Goal: Information Seeking & Learning: Learn about a topic

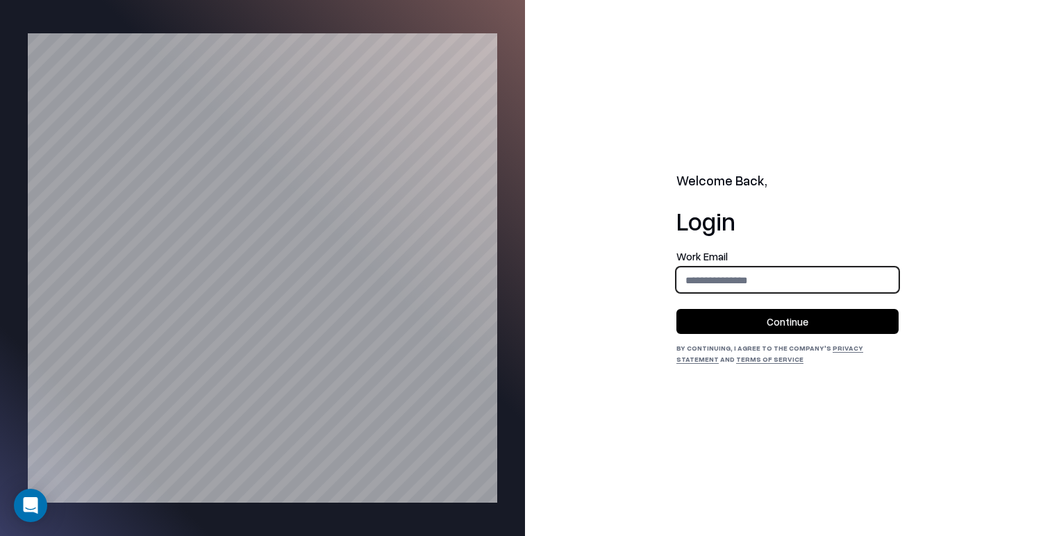
click at [805, 274] on input "email" at bounding box center [787, 280] width 221 height 26
type input "**********"
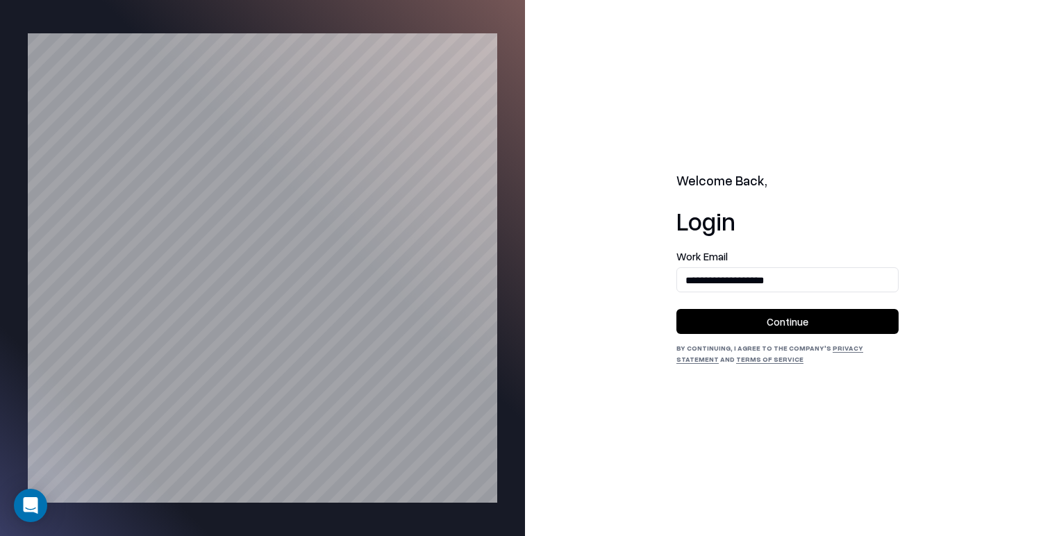
click at [787, 328] on button "Continue" at bounding box center [787, 321] width 222 height 25
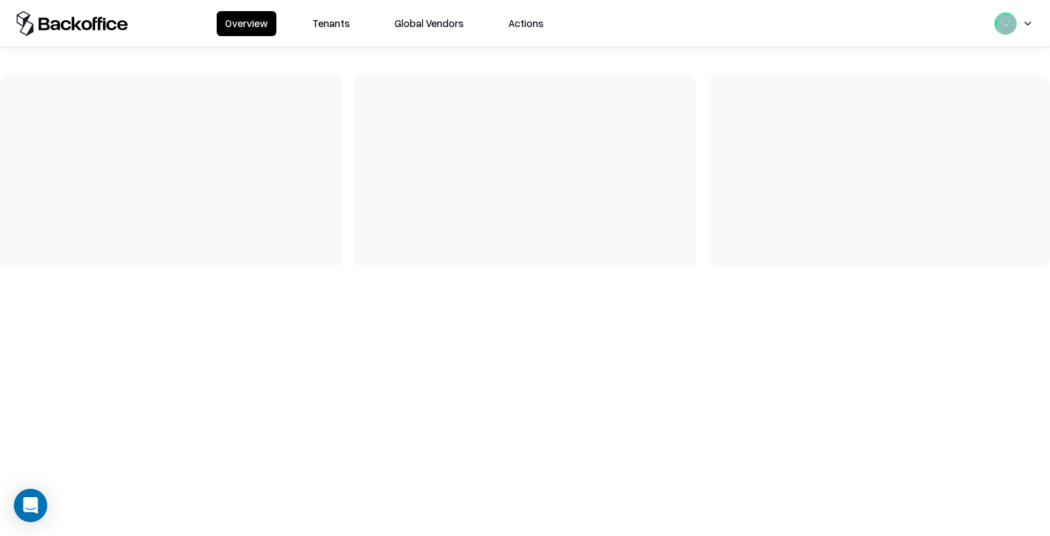
click at [349, 31] on button "Tenants" at bounding box center [331, 23] width 54 height 25
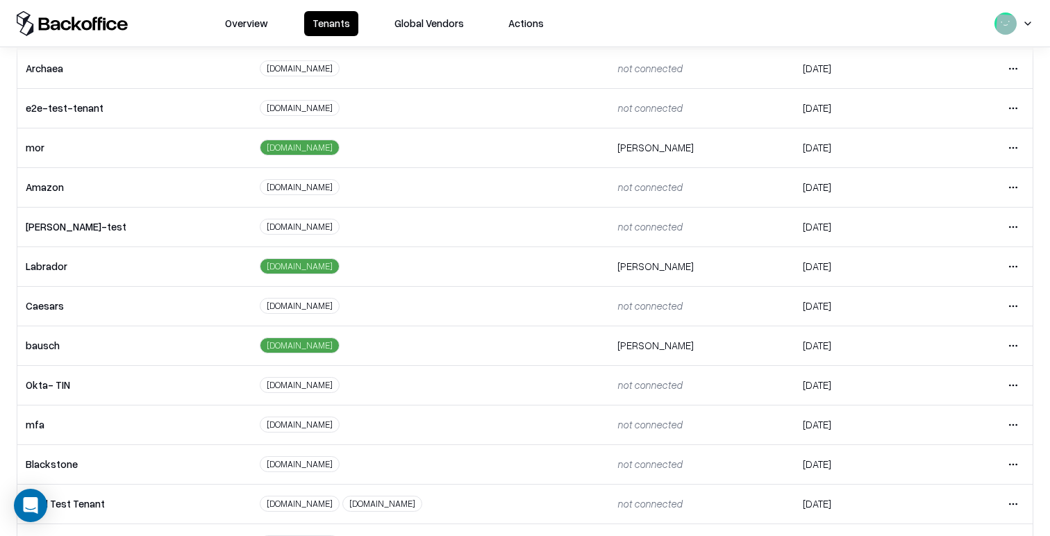
scroll to position [307, 0]
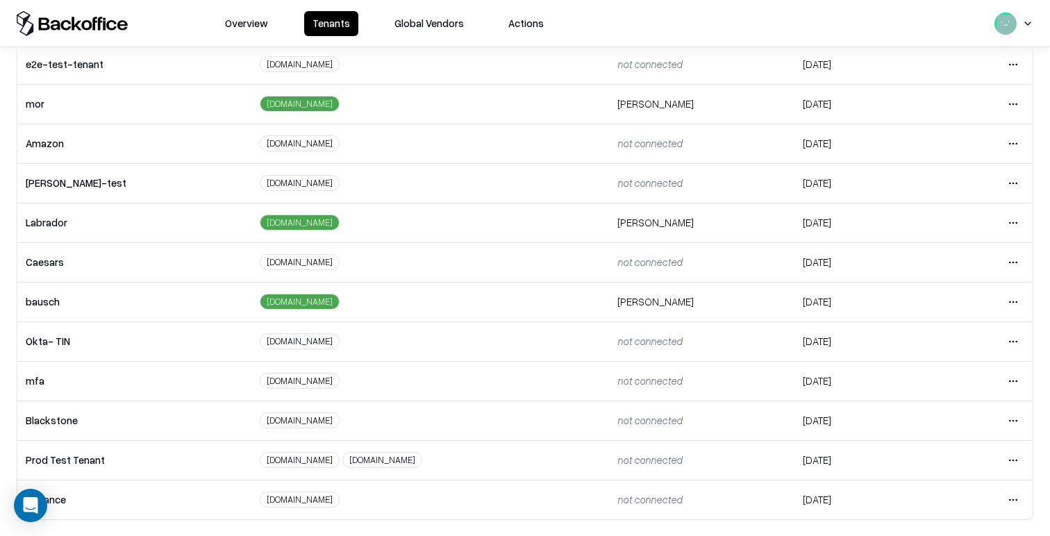
click at [1014, 306] on html "Overview Tenants Global Vendors Actions Tenants Add Tenant Tenant name Domain A…" at bounding box center [525, 268] width 1050 height 536
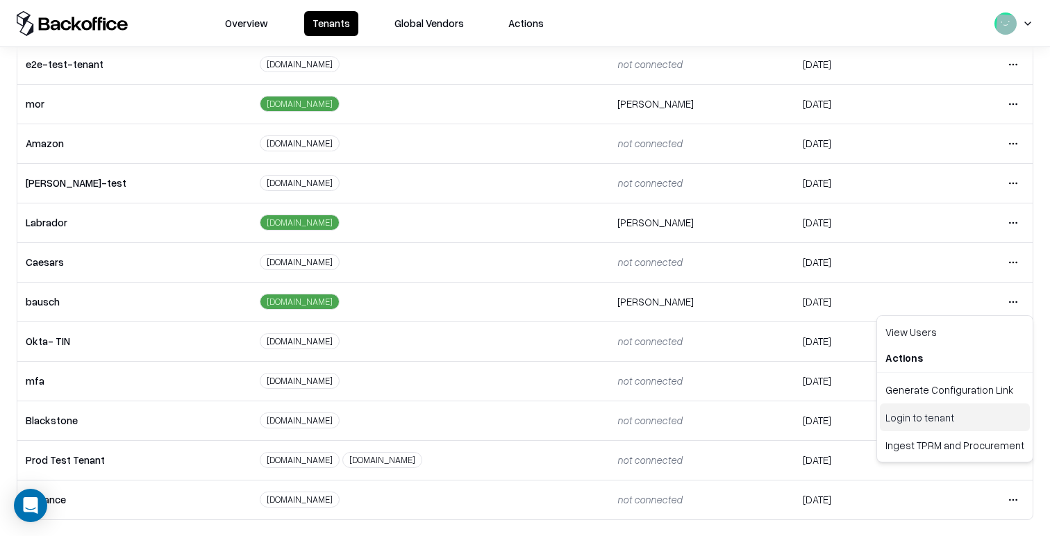
click at [971, 415] on div "Login to tenant" at bounding box center [955, 417] width 150 height 28
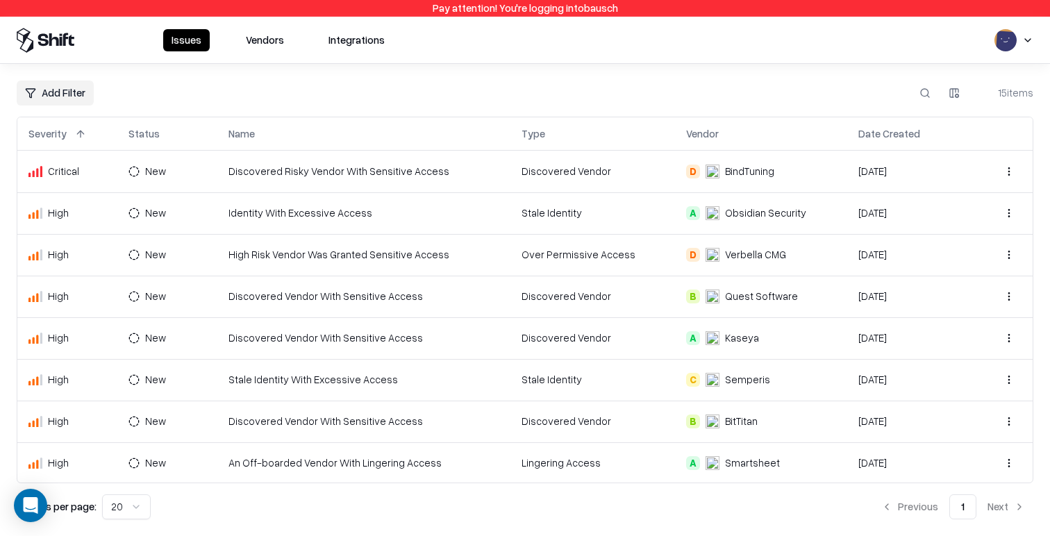
click at [287, 260] on td "High Risk Vendor Was Granted Sensitive Access" at bounding box center [364, 255] width 294 height 42
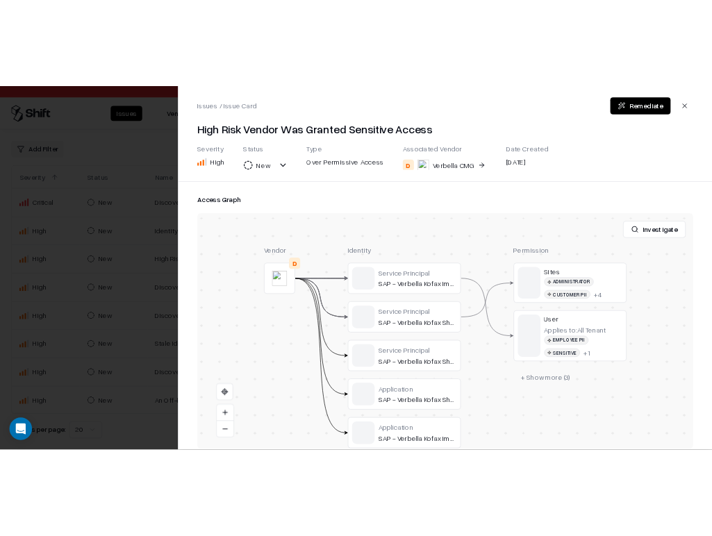
scroll to position [320, 0]
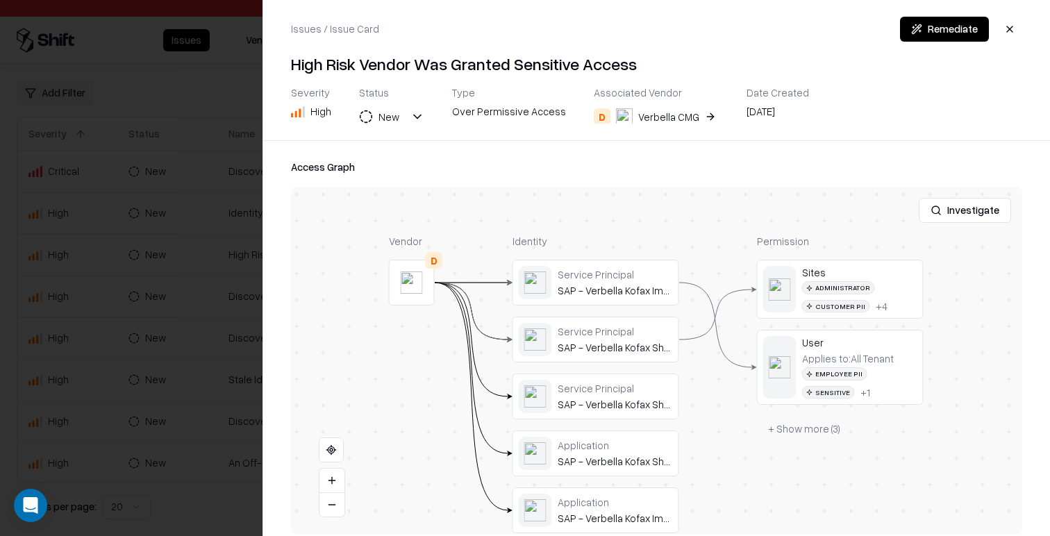
click at [0, 0] on button at bounding box center [0, 0] width 0 height 0
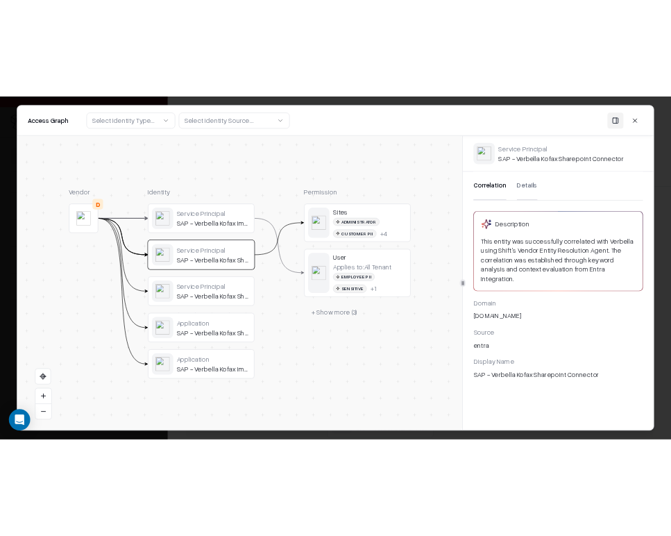
scroll to position [403, 0]
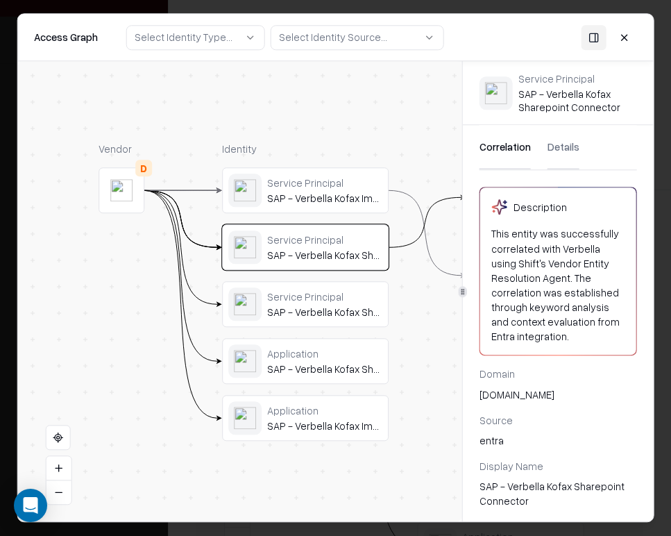
click at [340, 363] on div "SAP - Verbella Kofax Sharepoint Connector" at bounding box center [324, 368] width 115 height 12
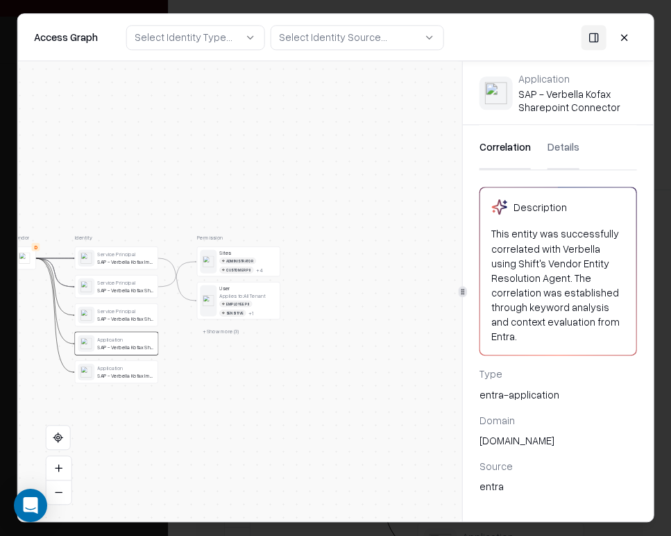
click at [220, 330] on button "+ Show more ( 3 )" at bounding box center [220, 331] width 47 height 12
drag, startPoint x: 303, startPoint y: 342, endPoint x: 327, endPoint y: 322, distance: 30.6
click at [327, 322] on div "Vendor D Identity Service Principal SAP - Verbella Kofax Import Connector Servi…" at bounding box center [239, 291] width 445 height 460
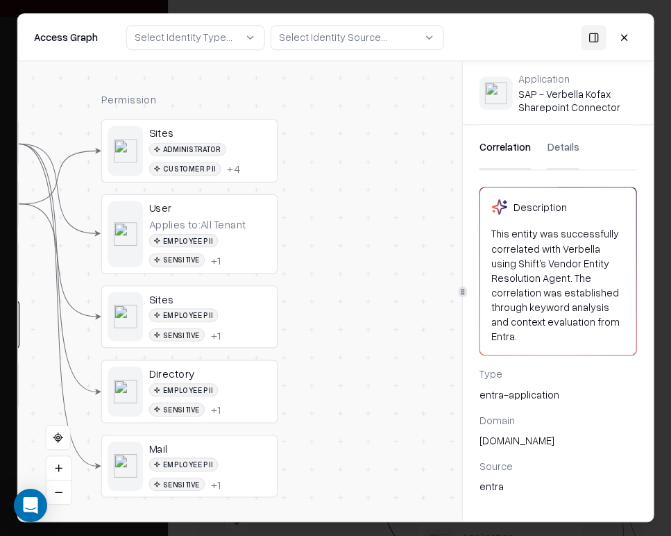
click at [316, 352] on div "Vendor D Identity Service Principal SAP - Verbella Kofax Import Connector Servi…" at bounding box center [239, 291] width 445 height 460
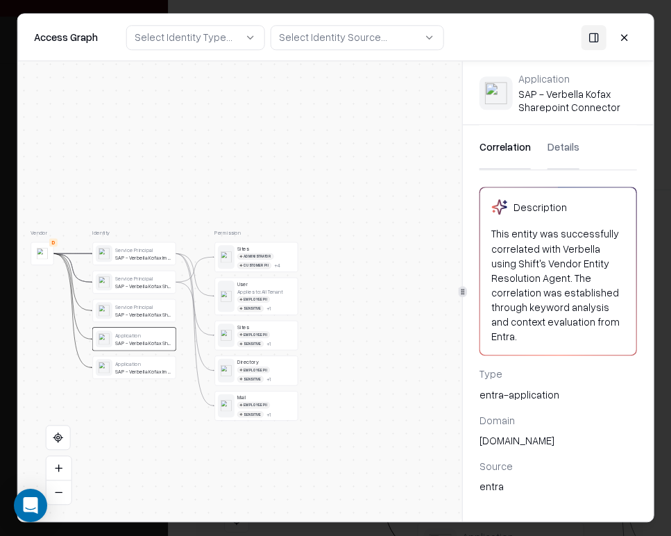
click at [626, 34] on button at bounding box center [624, 37] width 25 height 25
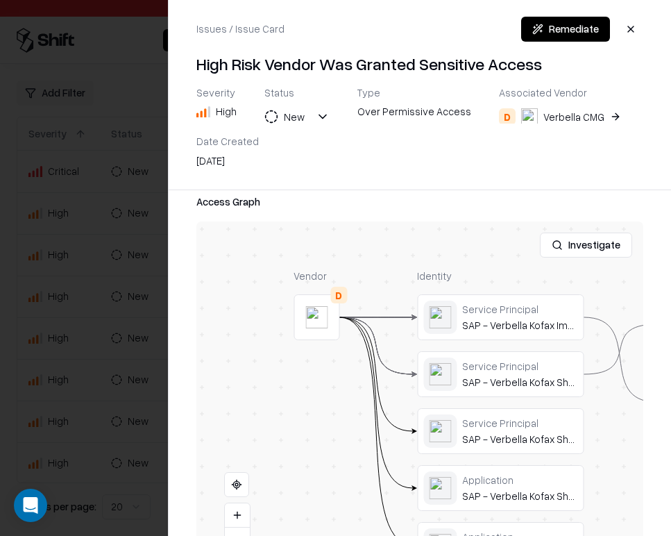
click at [95, 369] on div at bounding box center [335, 268] width 671 height 536
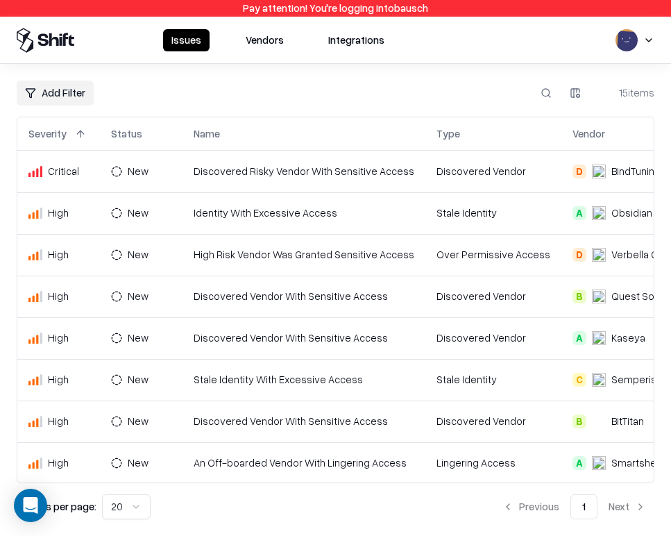
scroll to position [293, 0]
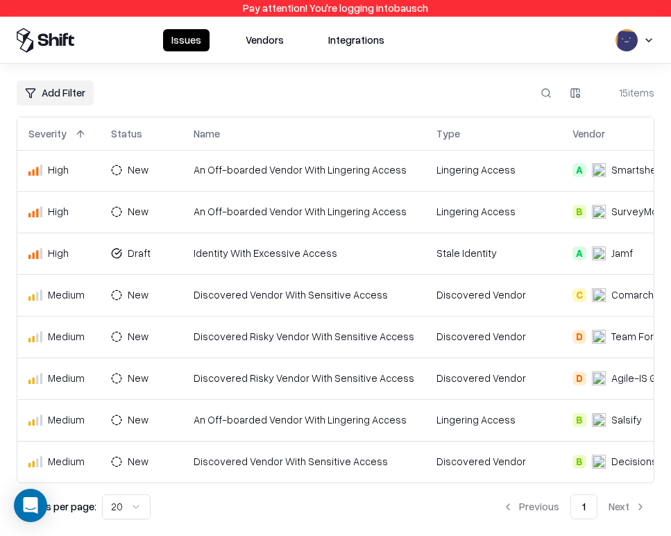
click at [264, 53] on div "Issues Vendors Integrations" at bounding box center [335, 40] width 671 height 47
click at [264, 33] on button "Vendors" at bounding box center [264, 40] width 55 height 22
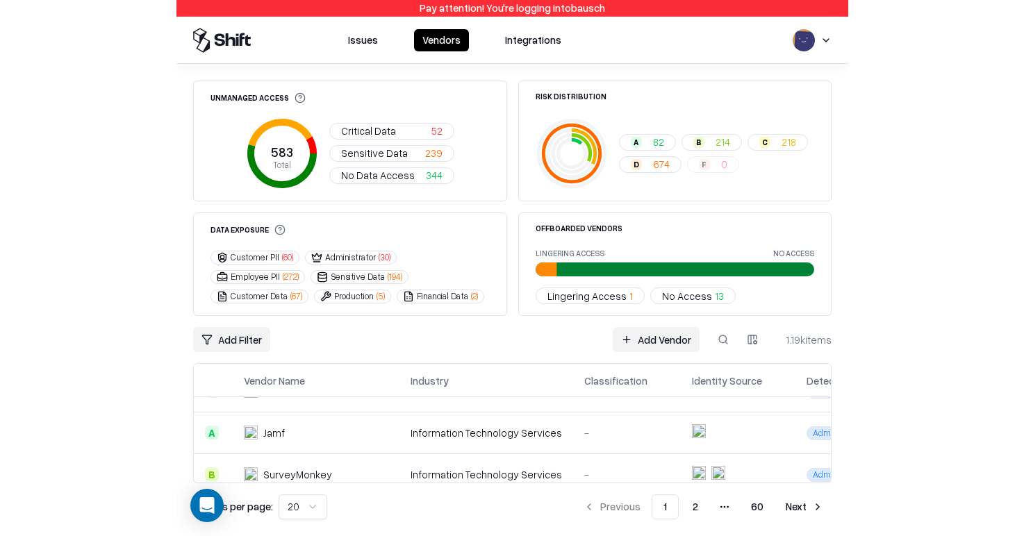
scroll to position [748, 0]
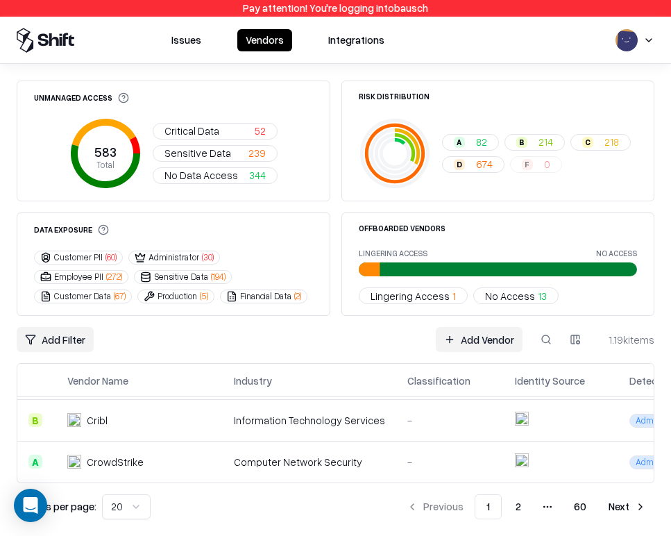
click at [305, 453] on td "Computer Network Security" at bounding box center [310, 462] width 174 height 42
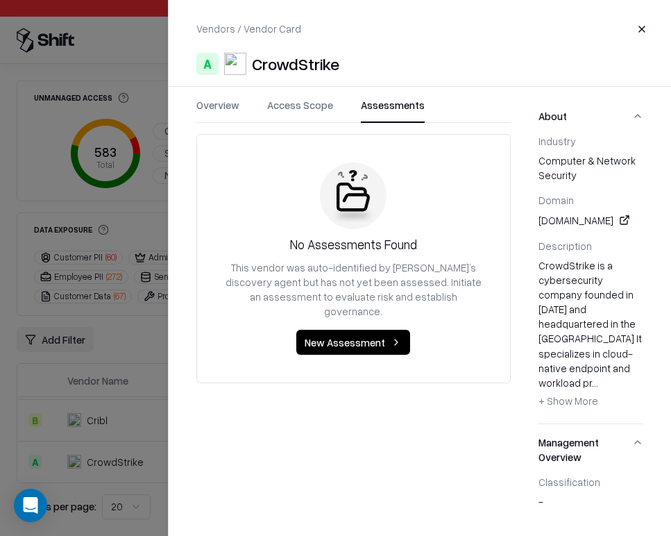
click at [402, 103] on button "Assessments" at bounding box center [393, 110] width 64 height 25
click at [320, 104] on button "Access Scope" at bounding box center [300, 110] width 66 height 25
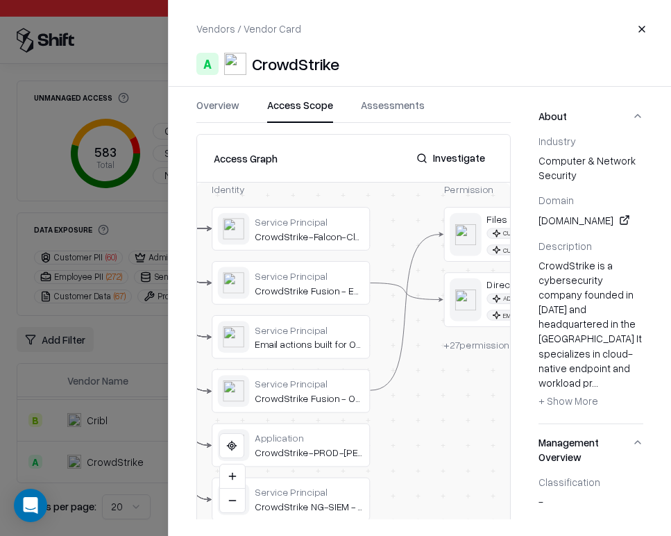
click at [474, 344] on span "+ 27 permissions" at bounding box center [479, 345] width 71 height 12
click at [476, 343] on span "+ 27 permissions" at bounding box center [479, 345] width 71 height 12
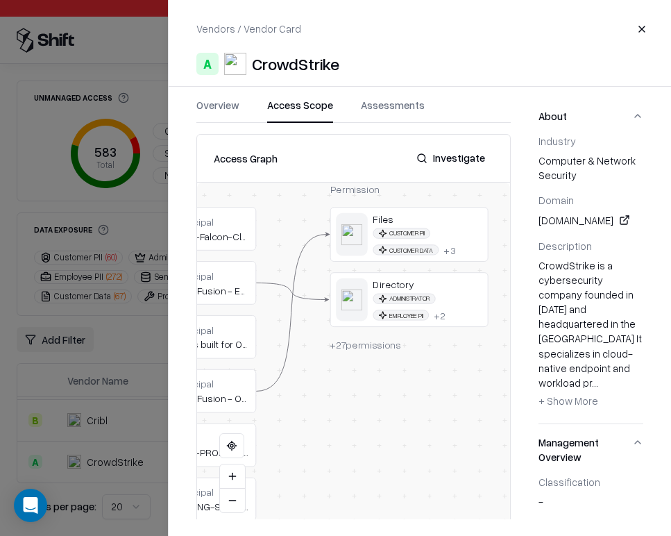
click at [379, 343] on span "+ 27 permissions" at bounding box center [365, 345] width 71 height 12
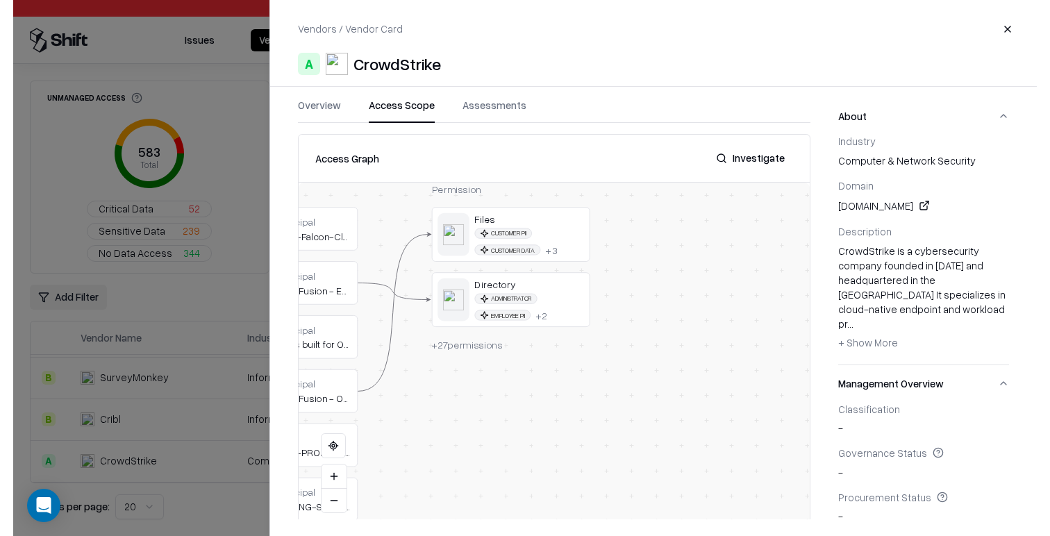
scroll to position [633, 0]
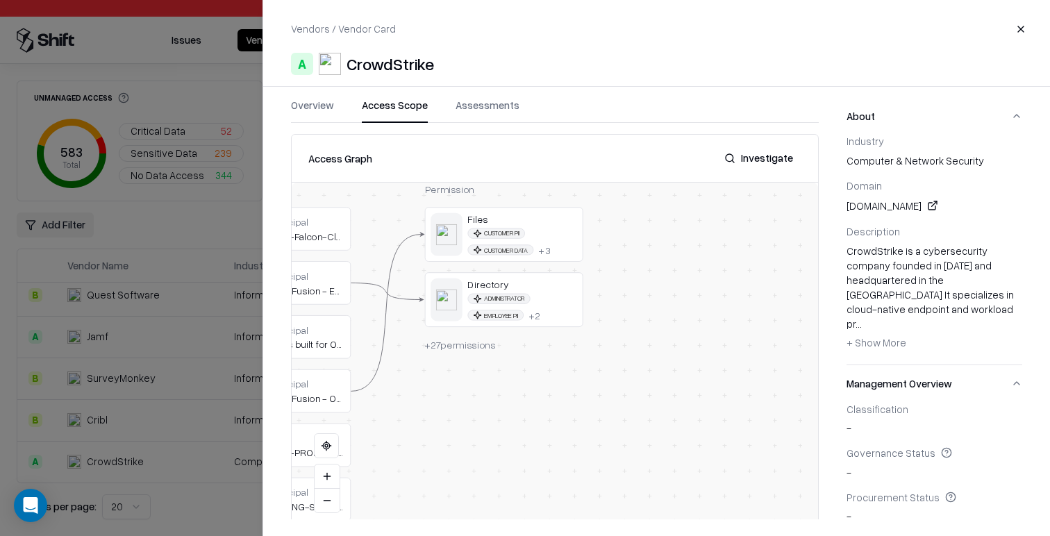
click at [194, 421] on div at bounding box center [525, 268] width 1050 height 536
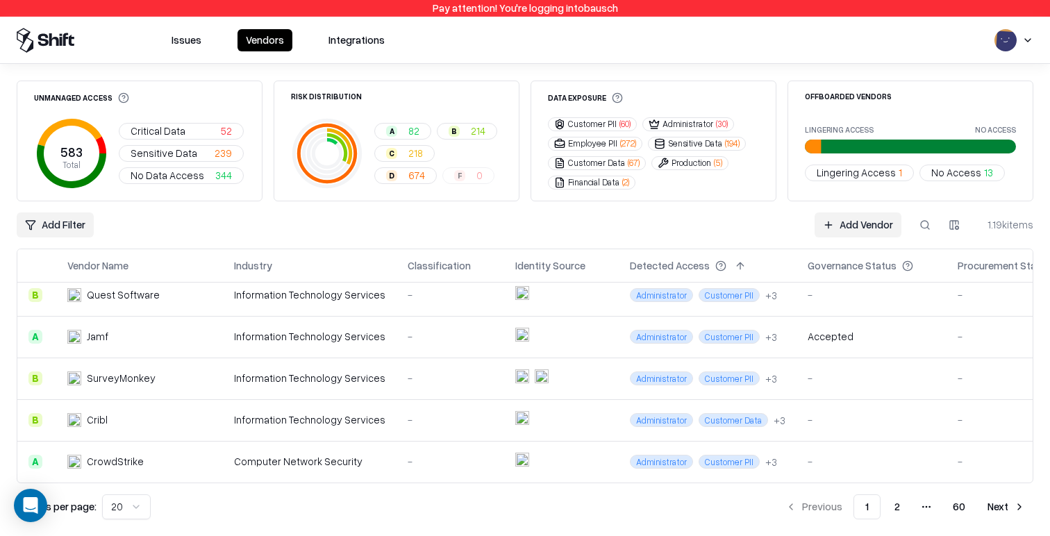
click at [606, 124] on button "Customer PII ( 60 )" at bounding box center [592, 124] width 89 height 14
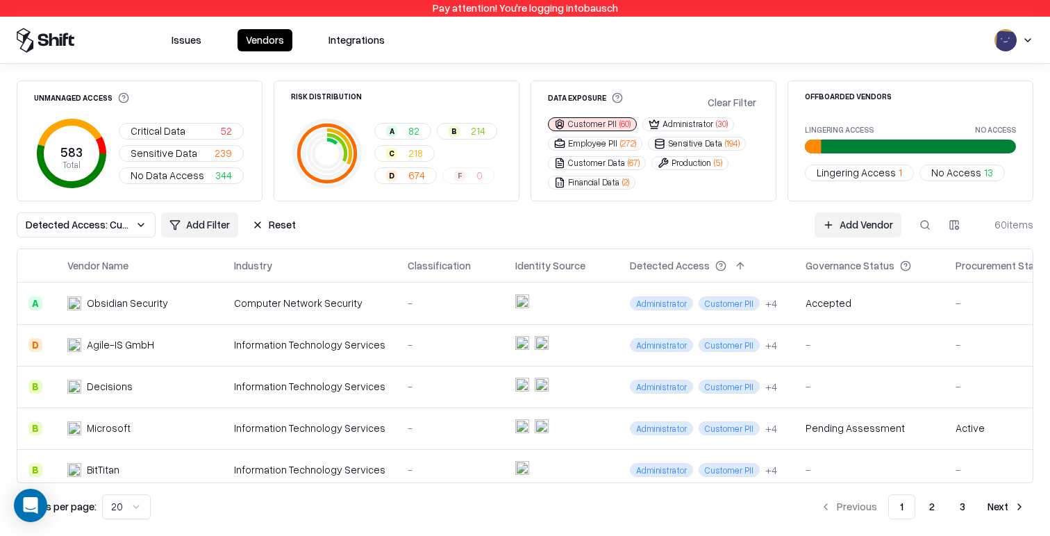
click at [448, 301] on div "-" at bounding box center [450, 303] width 85 height 15
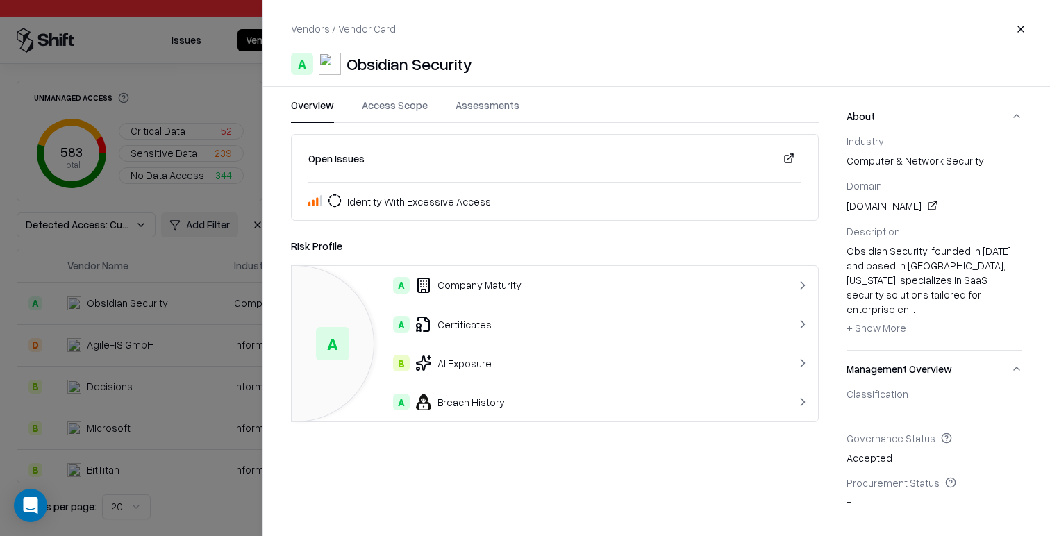
click at [419, 117] on button "Access Scope" at bounding box center [395, 110] width 66 height 25
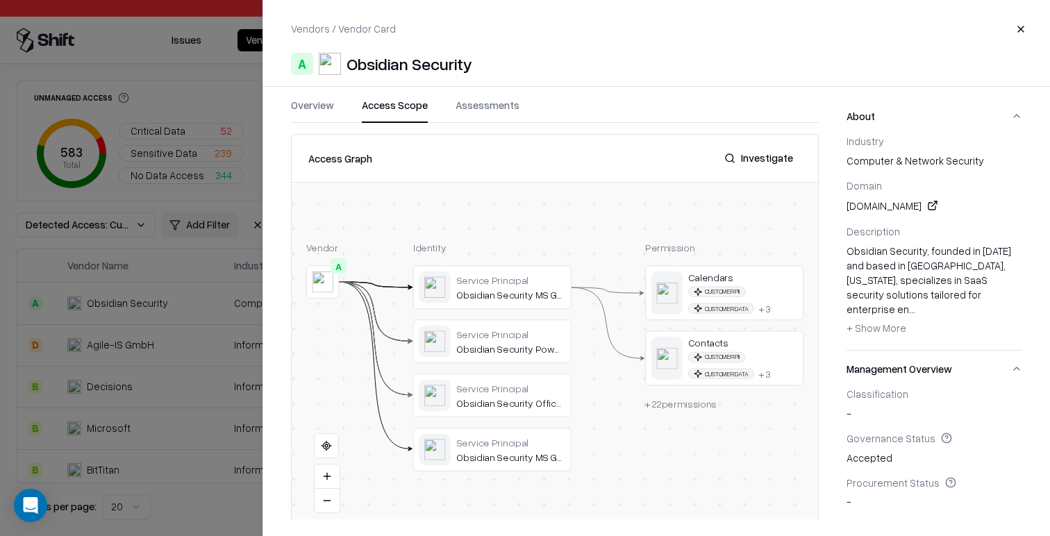
click at [692, 403] on span "+ 22 permissions" at bounding box center [681, 403] width 72 height 12
click at [0, 0] on button at bounding box center [0, 0] width 0 height 0
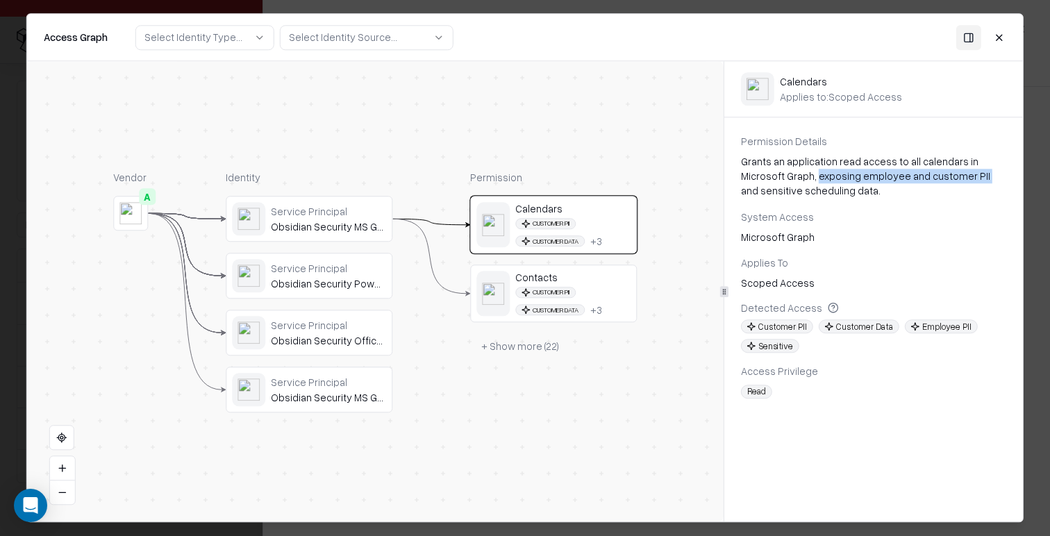
drag, startPoint x: 771, startPoint y: 176, endPoint x: 930, endPoint y: 177, distance: 159.0
click at [930, 177] on div "Grants an application read access to all calendars in Microsoft Graph, exposing…" at bounding box center [873, 176] width 265 height 44
click at [1006, 40] on button "Close" at bounding box center [999, 37] width 25 height 25
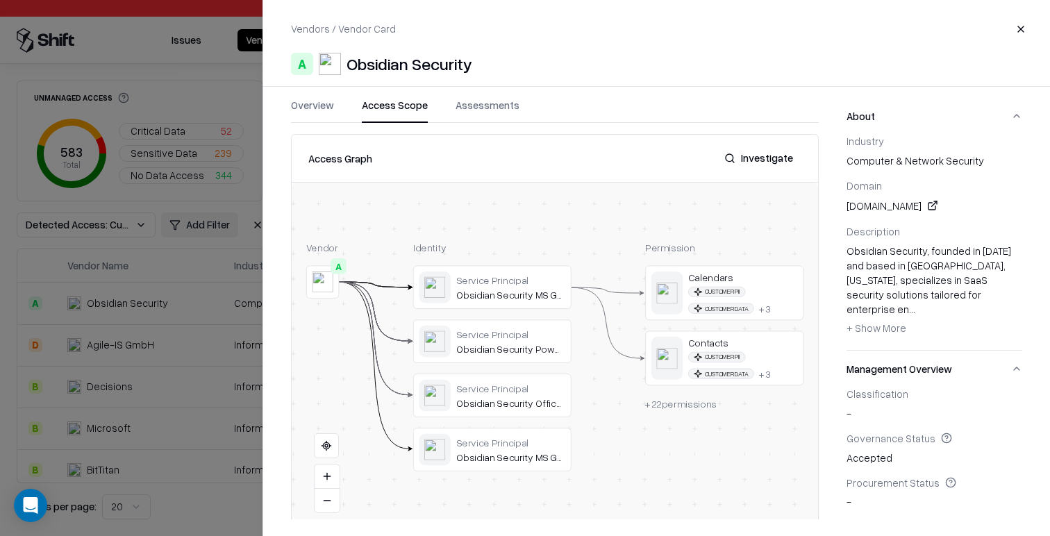
click at [0, 0] on div at bounding box center [0, 0] width 0 height 0
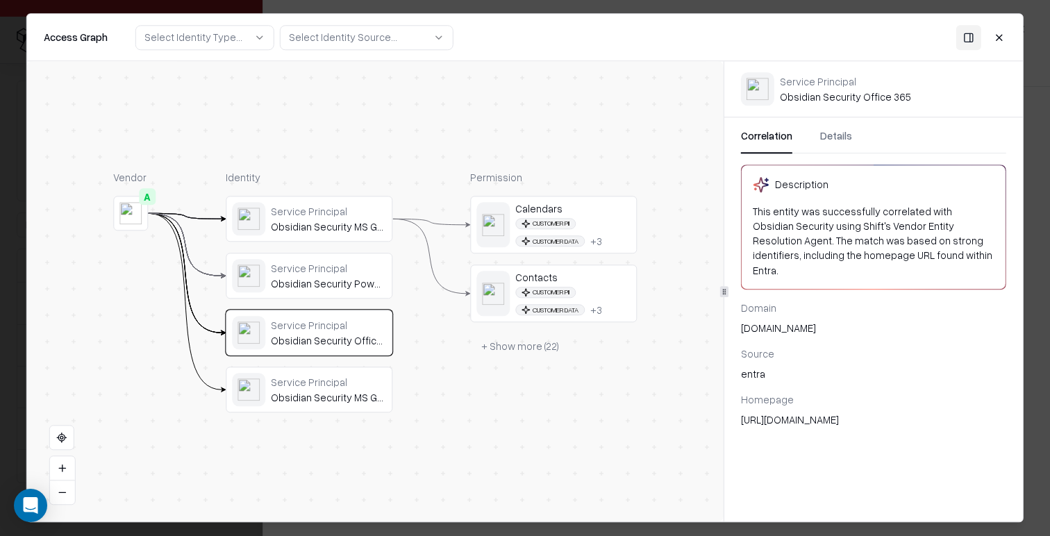
click at [492, 308] on div at bounding box center [492, 293] width 33 height 45
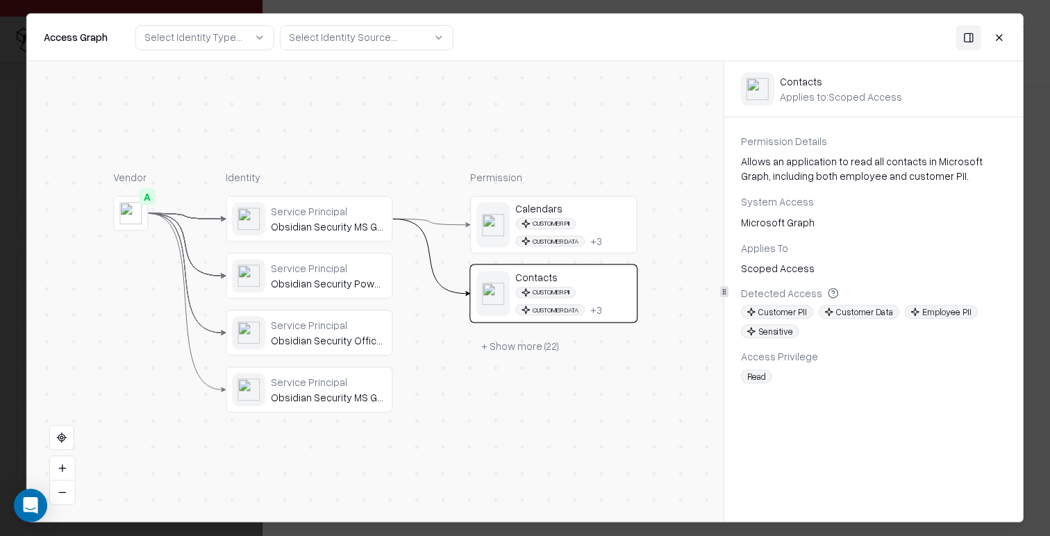
click at [528, 354] on button "+ Show more ( 22 )" at bounding box center [520, 345] width 100 height 25
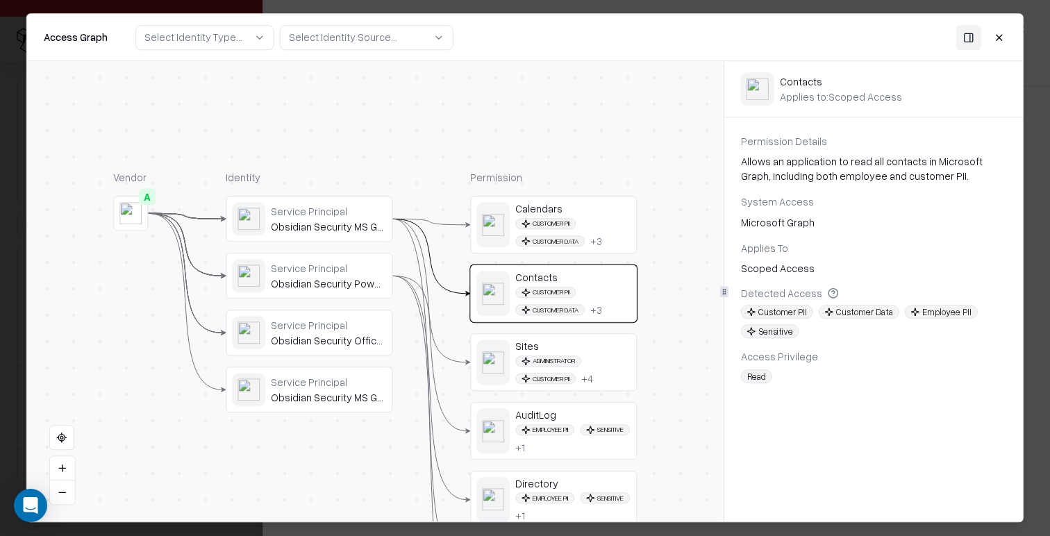
click at [621, 379] on div "Administrator Customer PII + 4" at bounding box center [572, 370] width 115 height 29
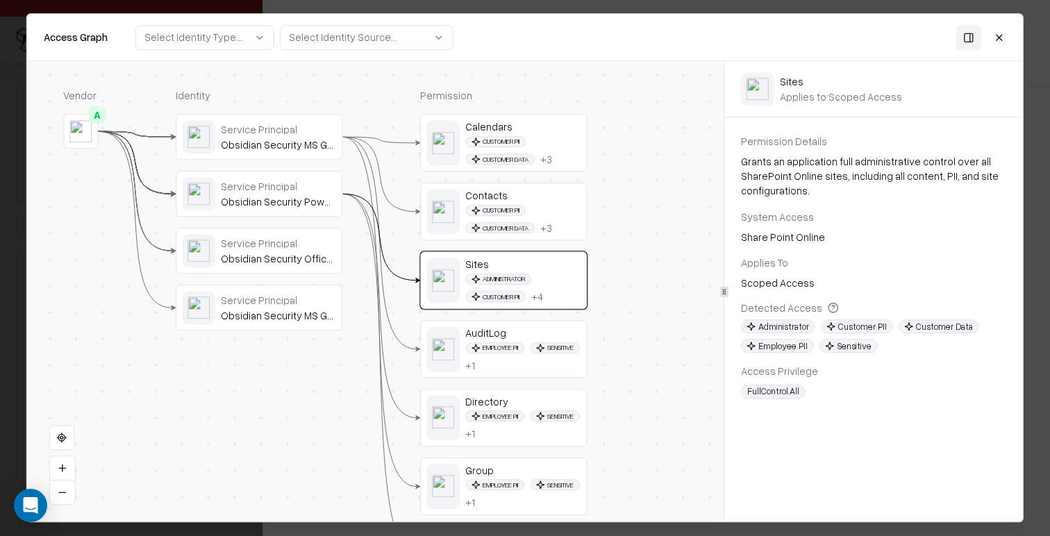
drag, startPoint x: 651, startPoint y: 345, endPoint x: 601, endPoint y: 263, distance: 96.0
click at [601, 263] on div "Vendor A Identity Service Principal Obsidian Security MS Graph Service Principa…" at bounding box center [375, 291] width 696 height 460
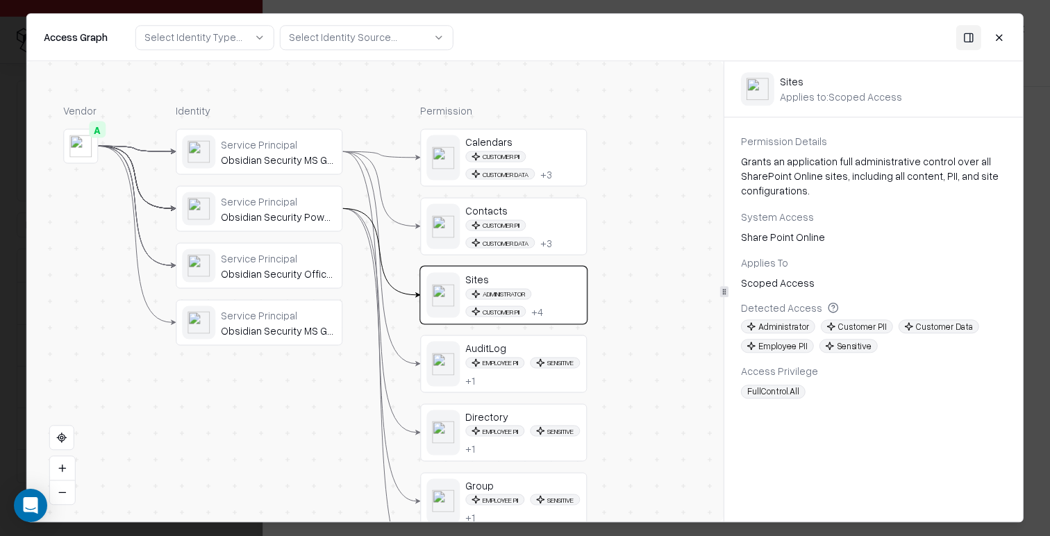
click at [530, 346] on div "AuditLog" at bounding box center [522, 348] width 115 height 12
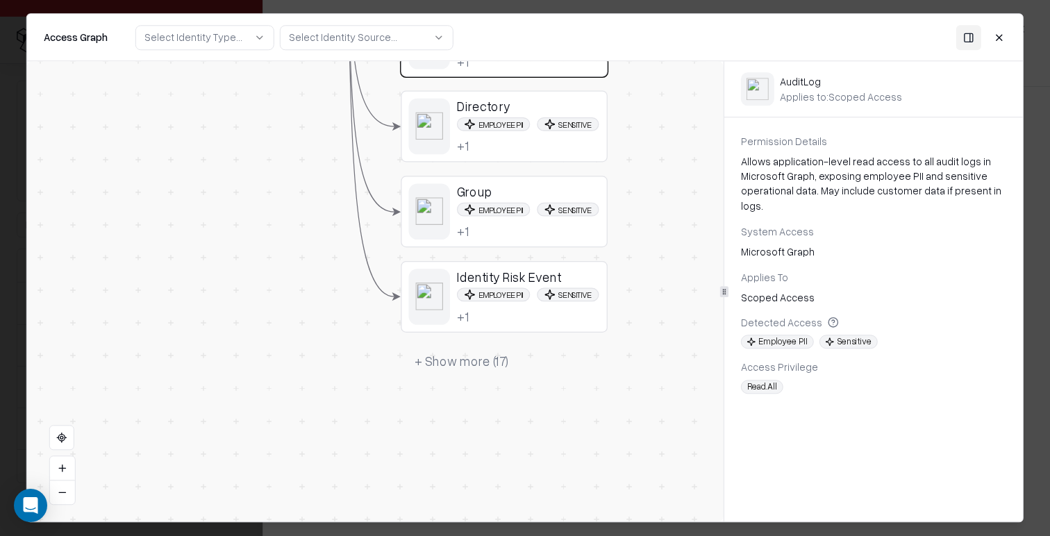
click at [573, 302] on div "Employee PII Sensitive + 1" at bounding box center [528, 306] width 143 height 37
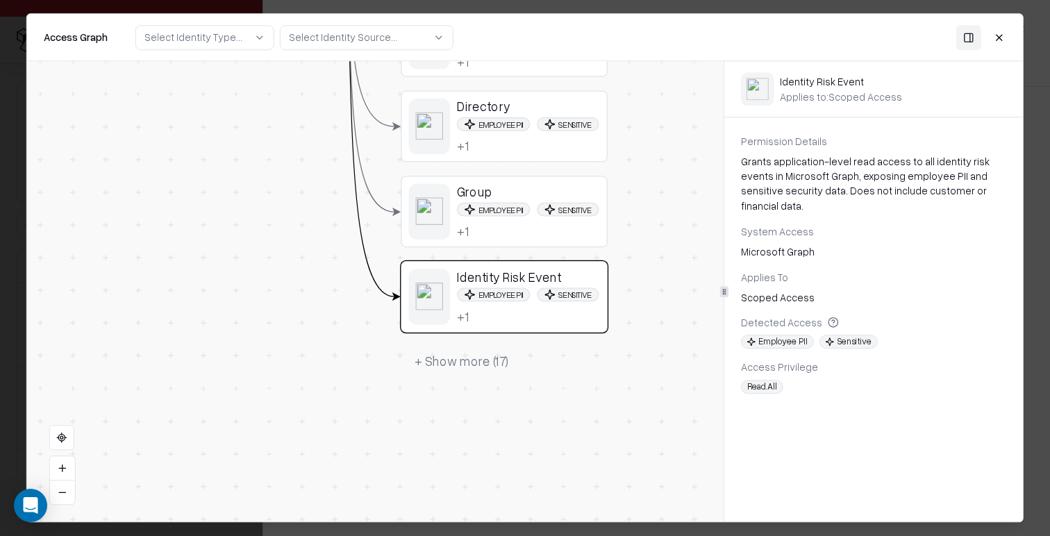
click at [501, 353] on button "+ Show more ( 17 )" at bounding box center [462, 362] width 122 height 31
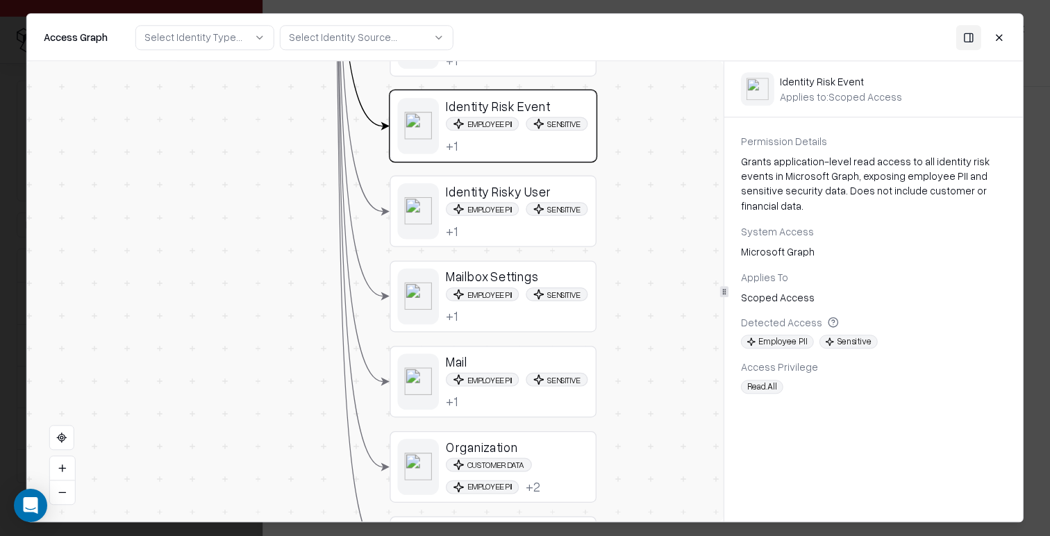
drag, startPoint x: 630, startPoint y: 417, endPoint x: 619, endPoint y: 249, distance: 169.1
click at [619, 247] on div "Vendor A Identity Service Principal Obsidian Security MS Graph Service Principa…" at bounding box center [375, 291] width 696 height 460
click at [535, 244] on div "Identity Risky User Employee PII Sensitive + 1" at bounding box center [493, 212] width 207 height 72
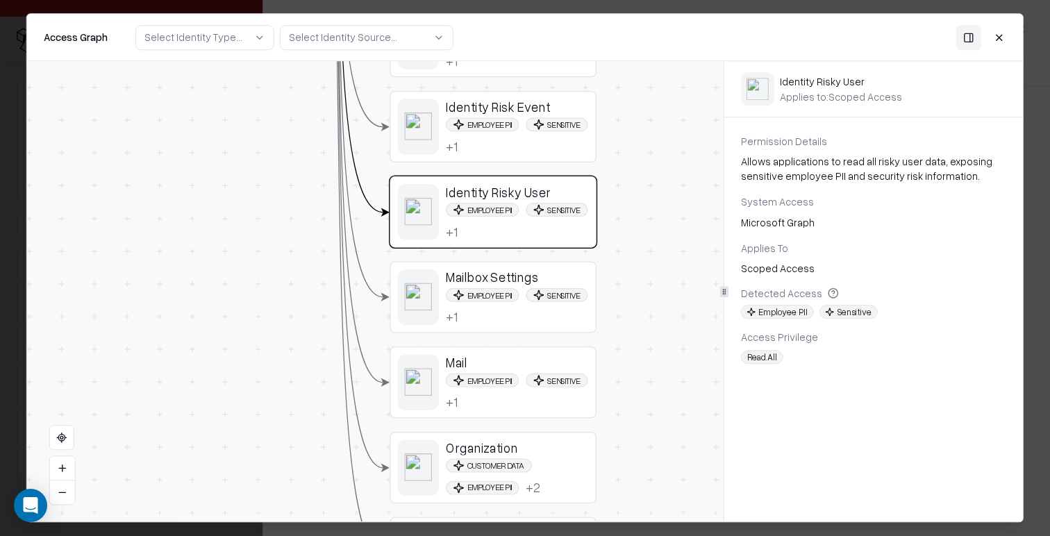
click at [539, 290] on div "Employee PII Sensitive + 1" at bounding box center [517, 306] width 143 height 37
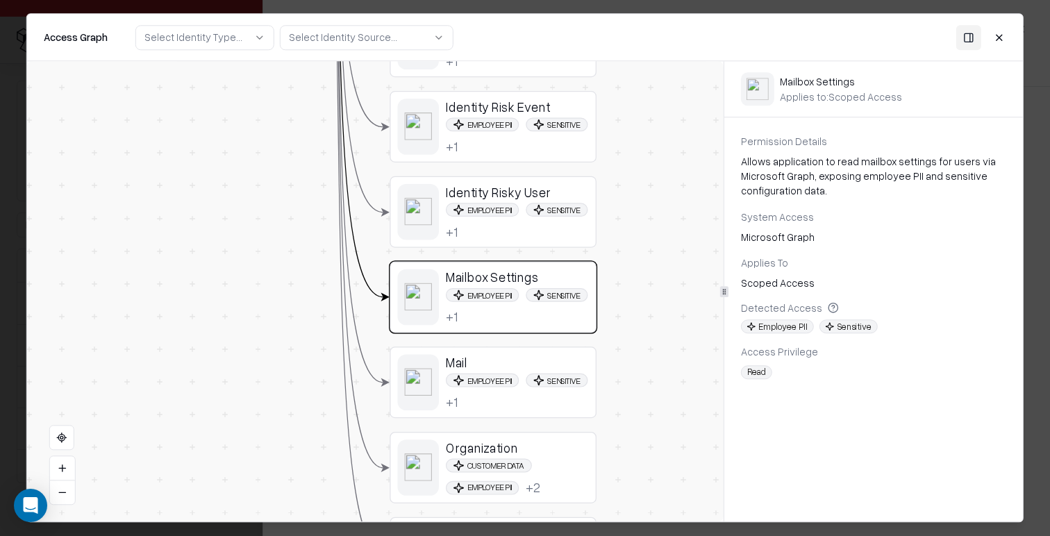
click at [542, 385] on div "Employee PII Sensitive + 1" at bounding box center [517, 392] width 143 height 37
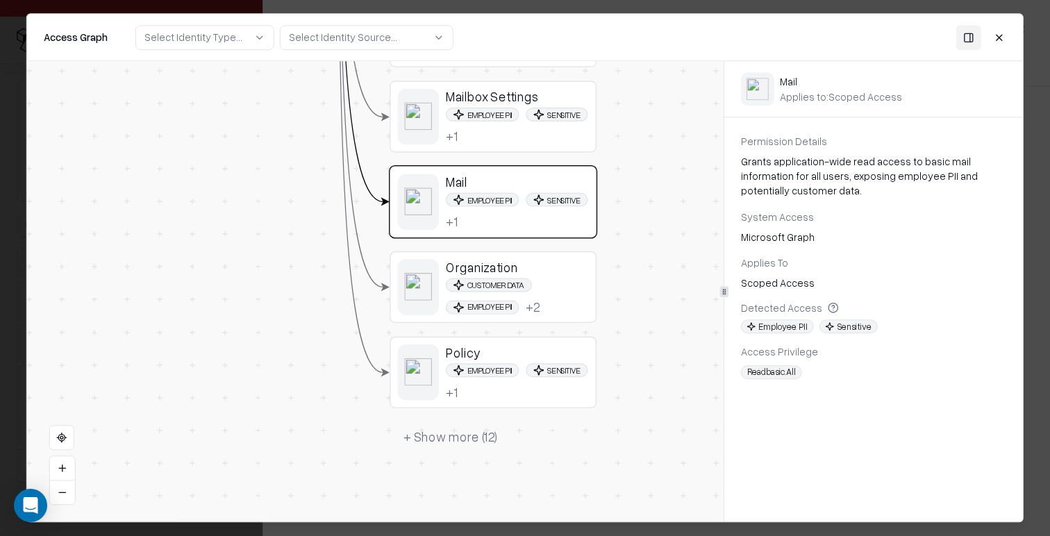
click at [543, 256] on div "Organization Customer Data Employee PII + 2" at bounding box center [493, 287] width 207 height 72
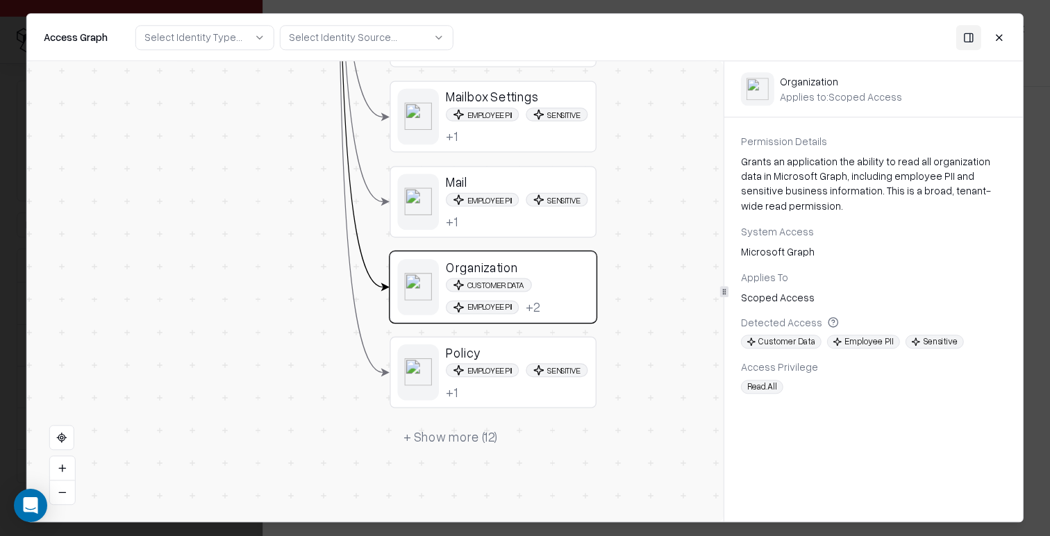
click at [555, 372] on div "Employee PII Sensitive + 1" at bounding box center [517, 382] width 143 height 37
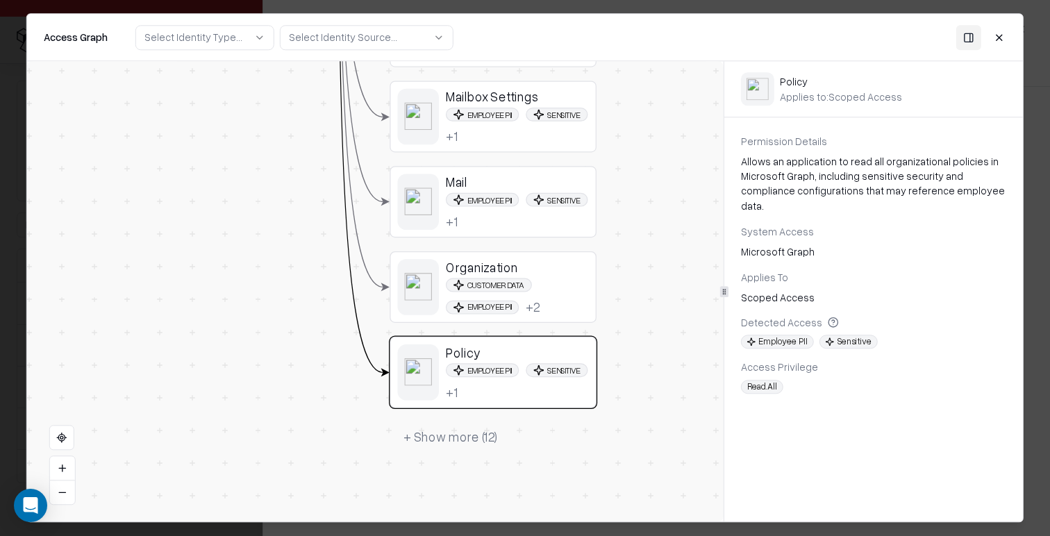
click at [481, 443] on button "+ Show more ( 12 )" at bounding box center [451, 436] width 122 height 31
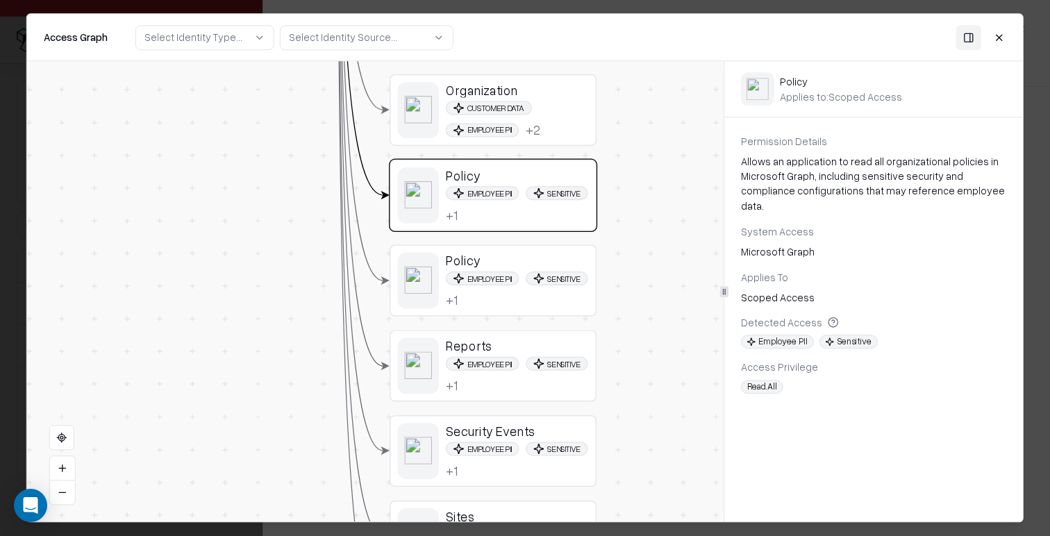
click at [553, 272] on div "Employee PII Sensitive + 1" at bounding box center [517, 290] width 143 height 37
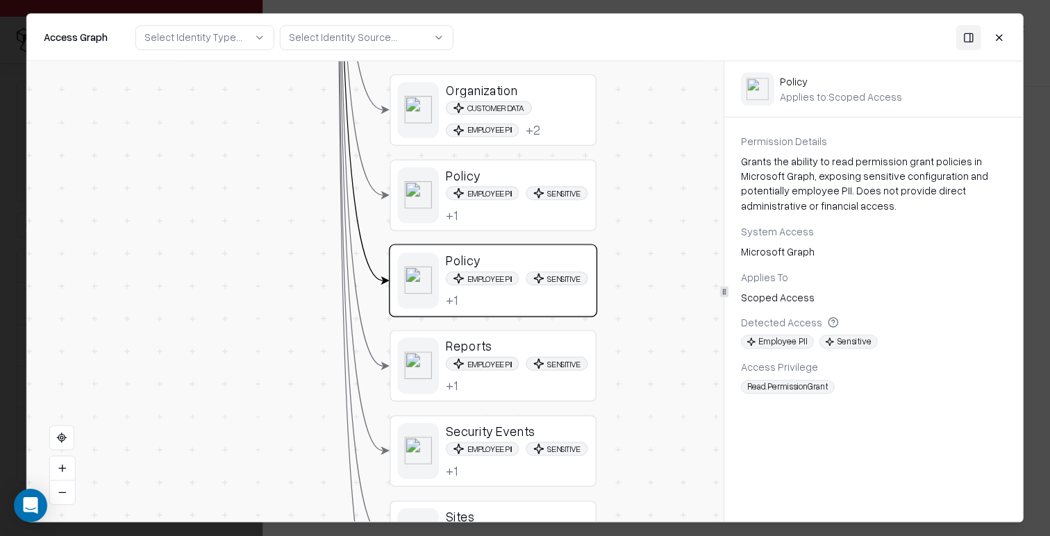
click at [755, 179] on div "Grants the ability to read permission grant policies in Microsoft Graph, exposi…" at bounding box center [873, 183] width 265 height 59
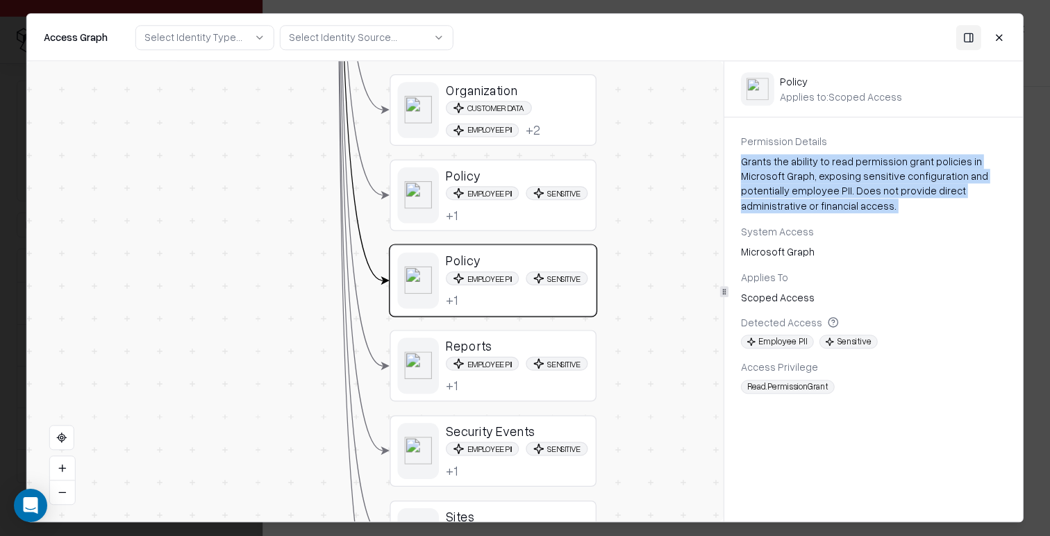
click at [755, 179] on div "Grants the ability to read permission grant policies in Microsoft Graph, exposi…" at bounding box center [873, 183] width 265 height 59
click at [804, 212] on div "Grants the ability to read permission grant policies in Microsoft Graph, exposi…" at bounding box center [873, 183] width 265 height 59
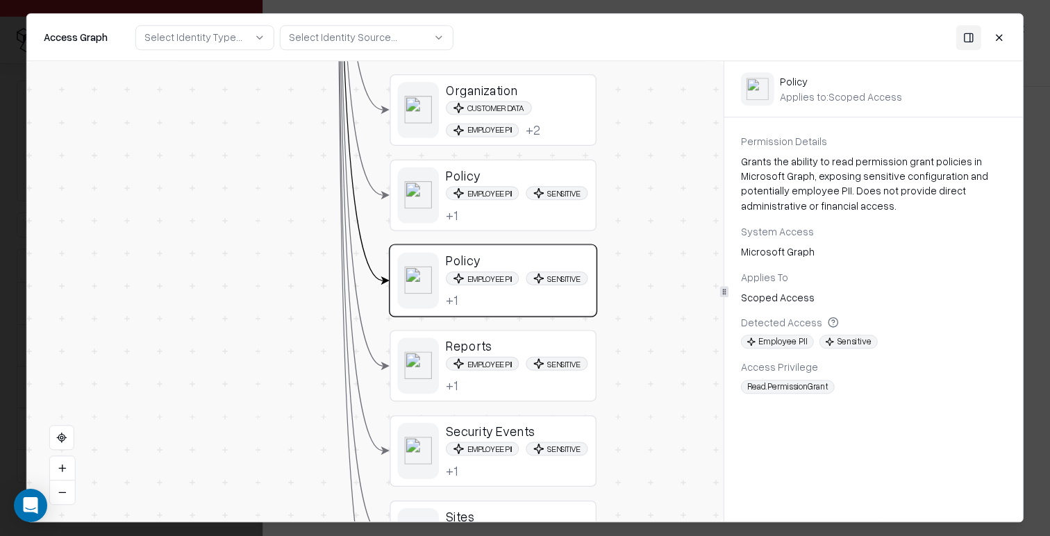
click at [831, 183] on div "Grants the ability to read permission grant policies in Microsoft Graph, exposi…" at bounding box center [873, 183] width 265 height 59
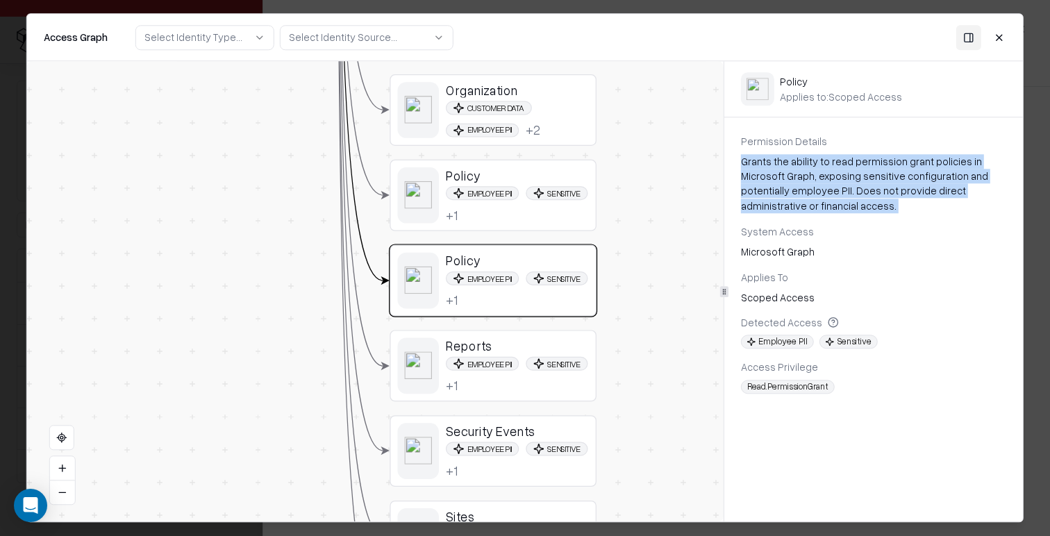
click at [831, 183] on div "Grants the ability to read permission grant policies in Microsoft Graph, exposi…" at bounding box center [873, 183] width 265 height 59
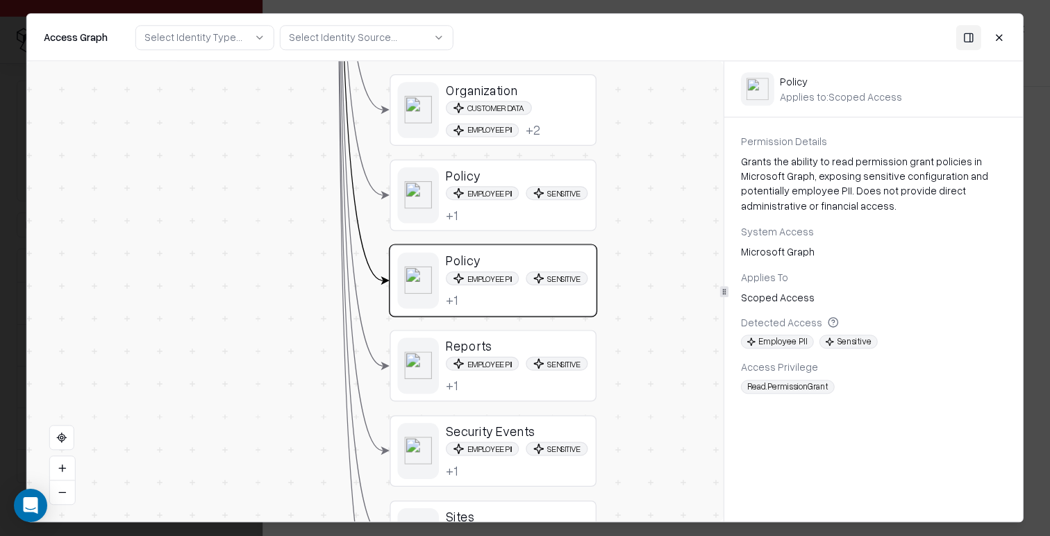
click at [837, 237] on div "System Access" at bounding box center [873, 231] width 265 height 15
click at [535, 359] on div "Employee PII Sensitive + 1" at bounding box center [517, 375] width 143 height 37
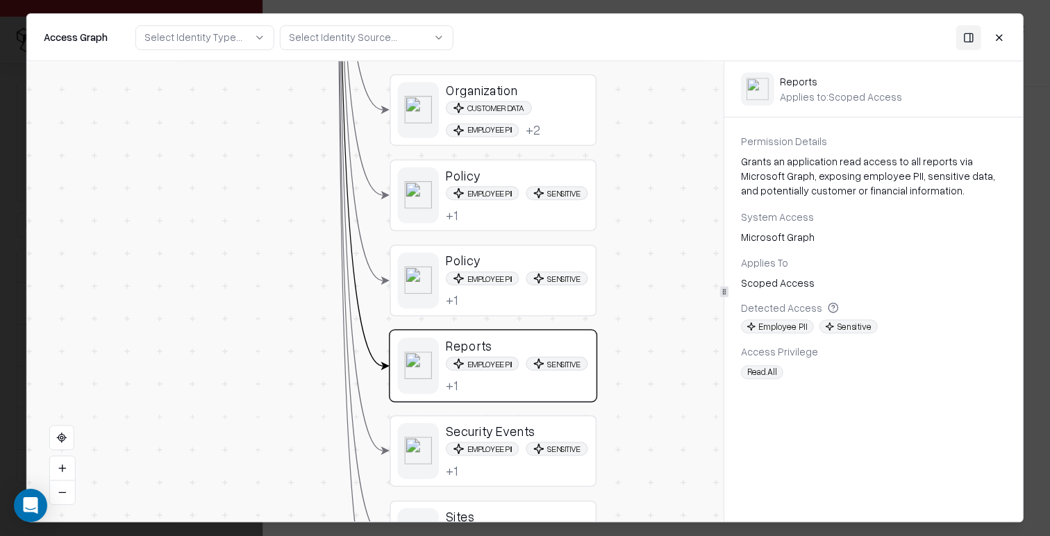
click at [571, 438] on div "Security Events" at bounding box center [517, 431] width 143 height 16
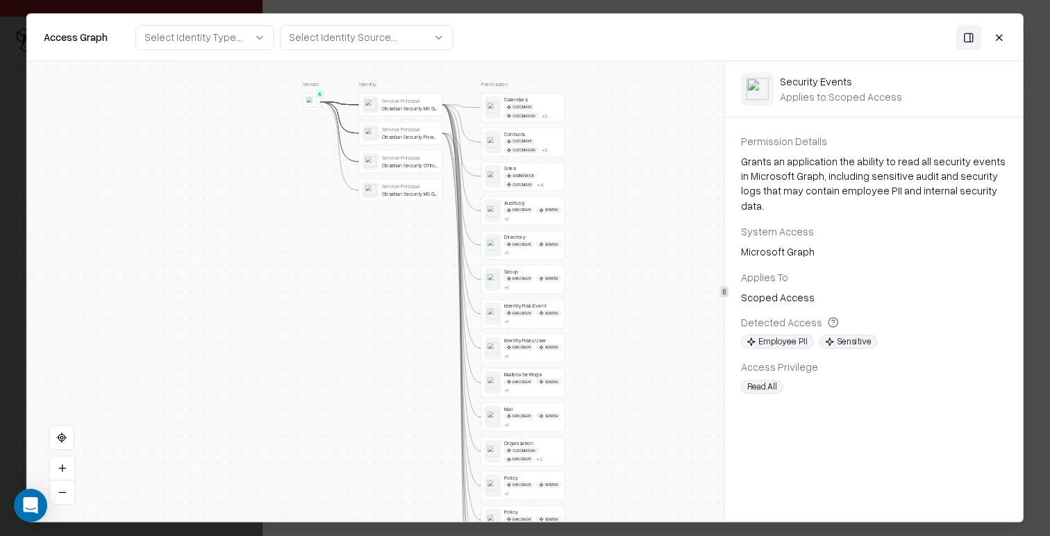
drag, startPoint x: 617, startPoint y: 148, endPoint x: 617, endPoint y: 424, distance: 276.4
click at [617, 425] on div "Vendor A Identity Service Principal Obsidian Security MS Graph Service Principa…" at bounding box center [375, 291] width 696 height 460
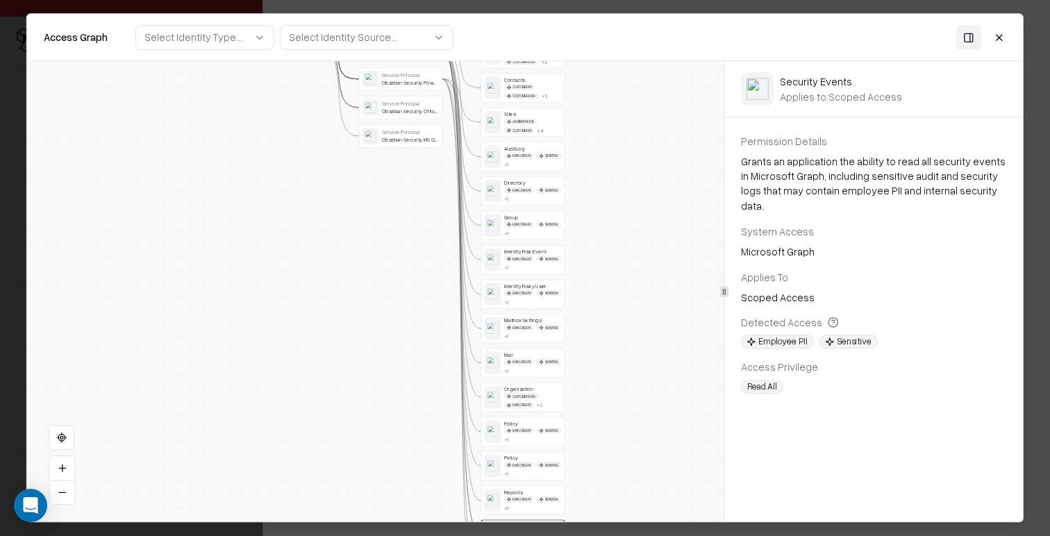
click at [1003, 37] on button "Close" at bounding box center [999, 37] width 25 height 25
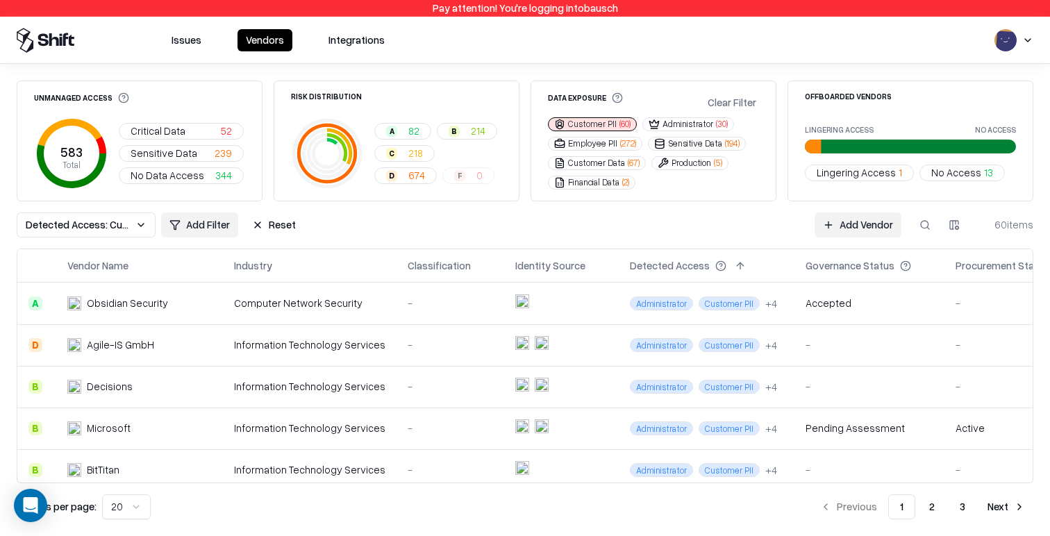
click at [184, 36] on button "Issues" at bounding box center [186, 40] width 47 height 22
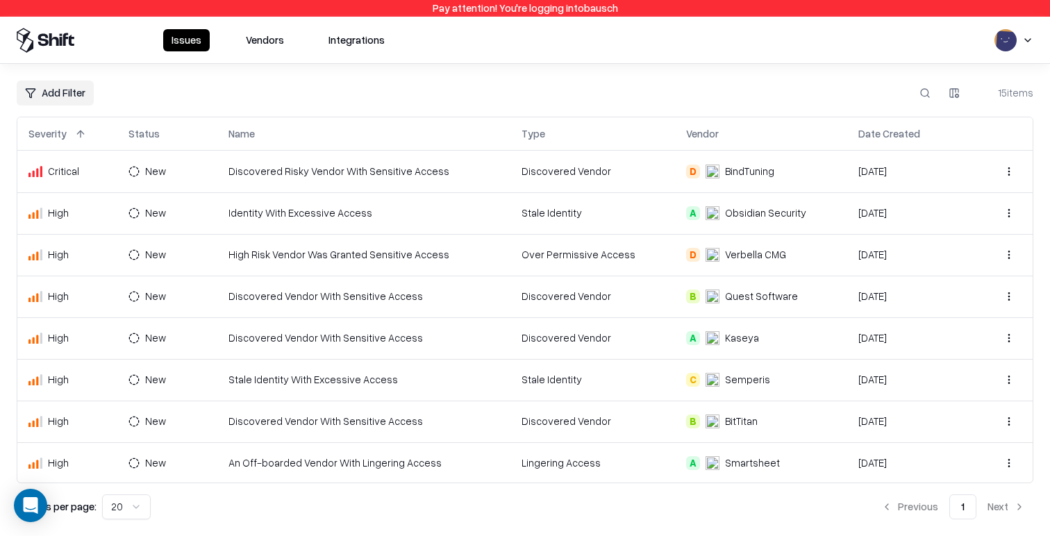
click at [357, 306] on td "Discovered Vendor With Sensitive Access" at bounding box center [364, 297] width 294 height 42
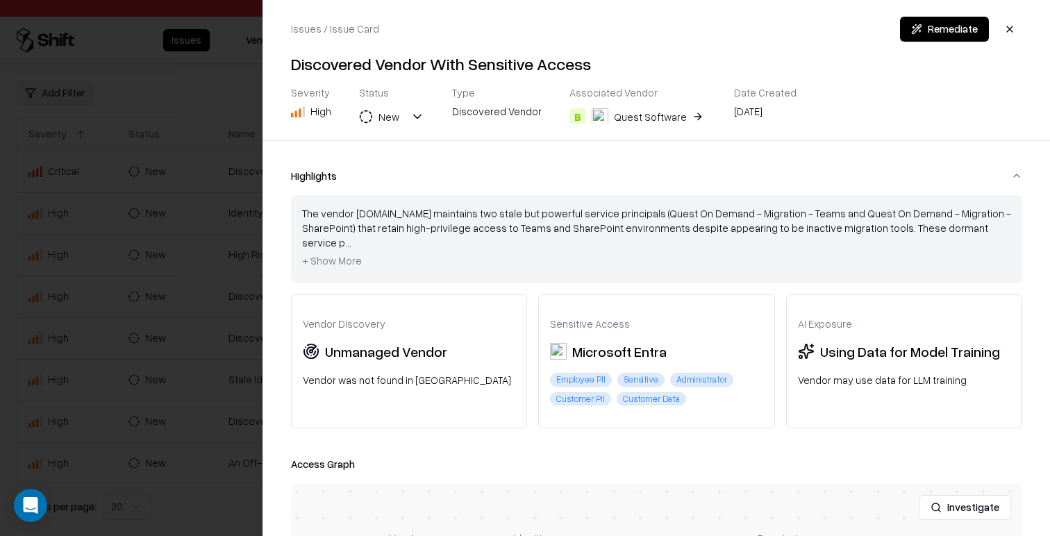
click at [619, 116] on div "Quest Software" at bounding box center [650, 117] width 73 height 15
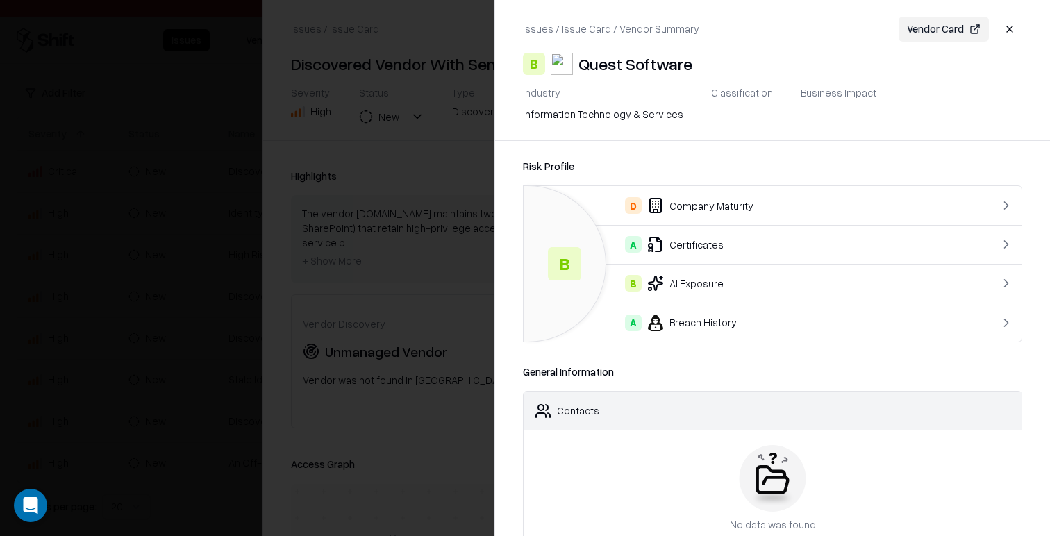
click at [960, 34] on button "Vendor Card" at bounding box center [944, 29] width 90 height 25
click at [362, 153] on div at bounding box center [525, 268] width 1050 height 536
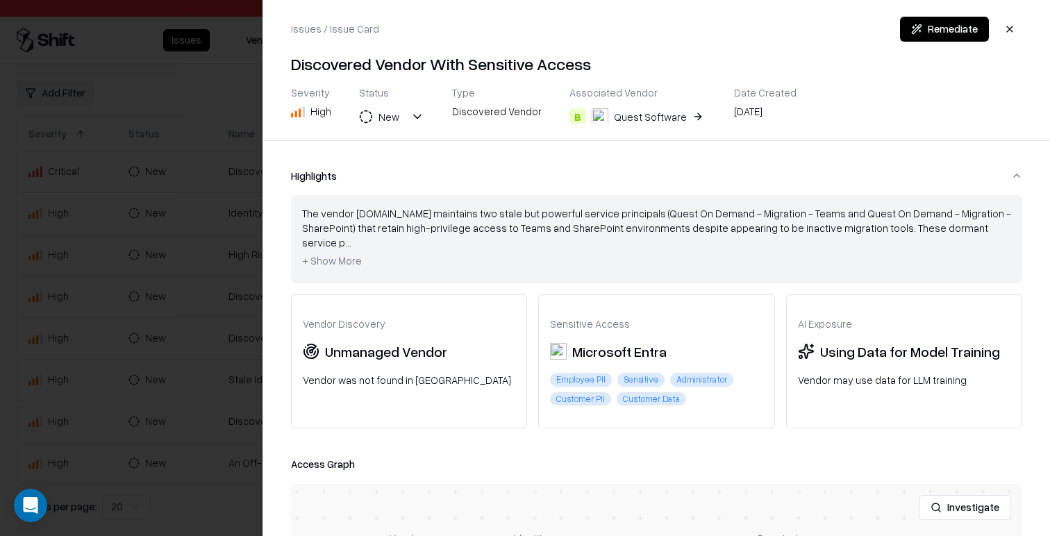
click at [194, 215] on div at bounding box center [525, 268] width 1050 height 536
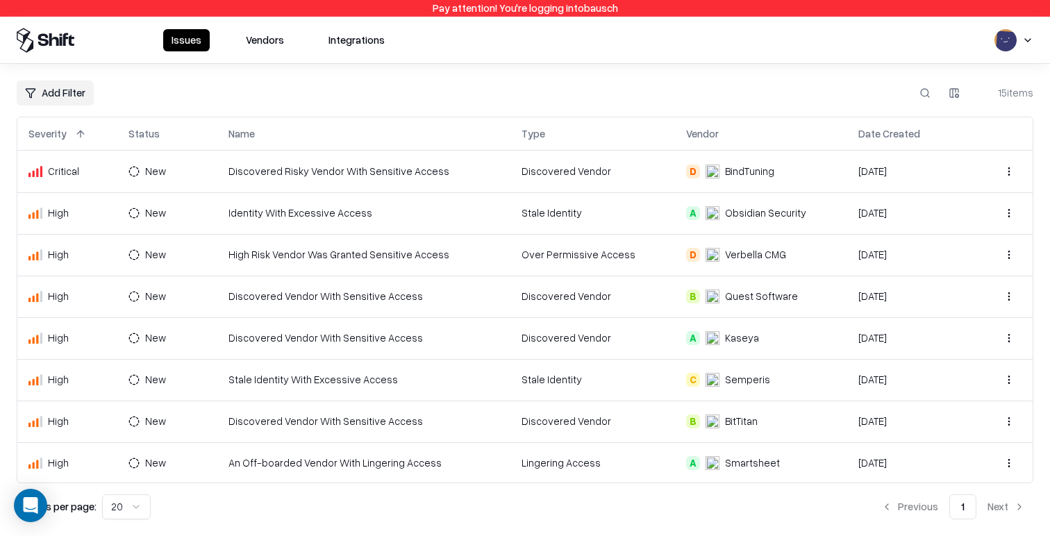
click at [277, 39] on button "Vendors" at bounding box center [264, 40] width 55 height 22
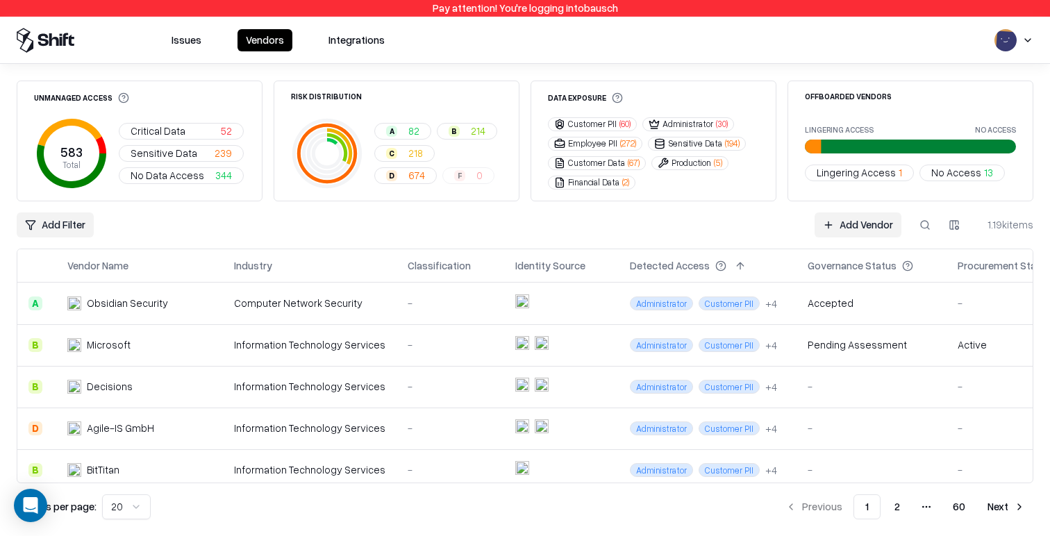
click at [406, 181] on div "A 82 B 214 C 218 D 674 F 0" at bounding box center [438, 153] width 128 height 61
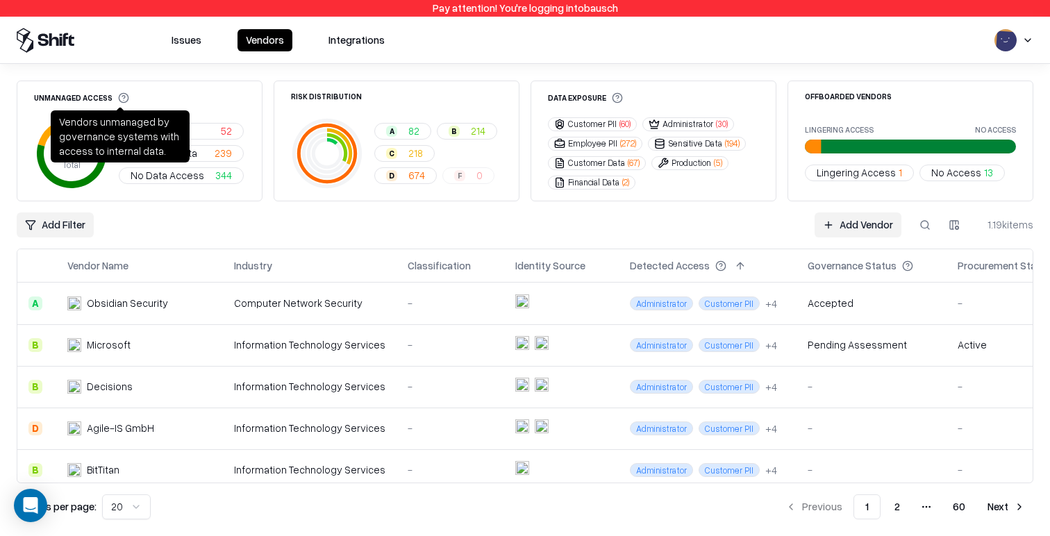
click at [121, 120] on div "Vendors unmanaged by governance systems with access to internal data. Vendors u…" at bounding box center [120, 136] width 139 height 52
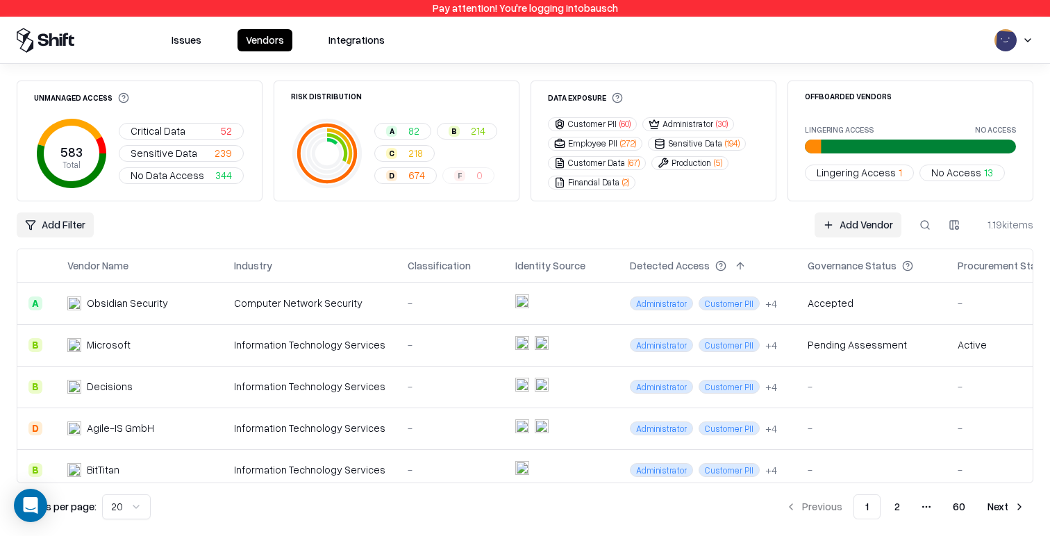
click at [587, 78] on div "Unmanaged Access 583 Total Critical Data 52 Sensitive Data 239 No Data Access 3…" at bounding box center [525, 300] width 1050 height 472
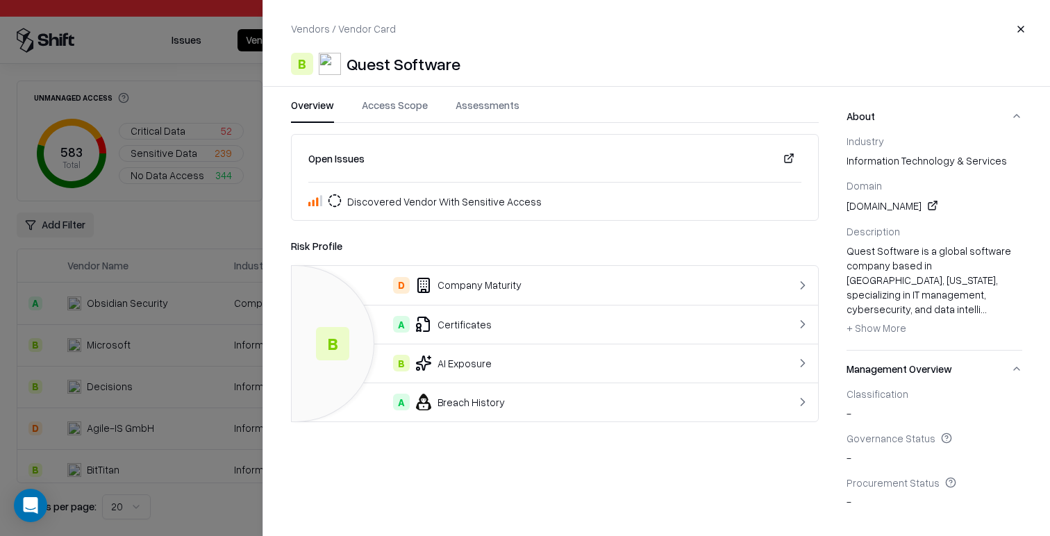
click at [203, 210] on div at bounding box center [525, 268] width 1050 height 536
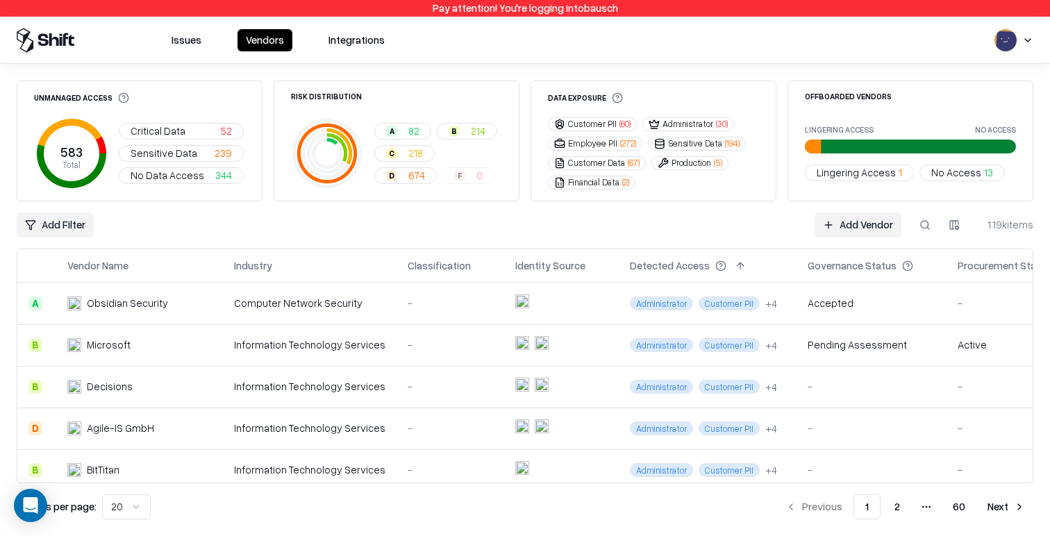
click at [437, 167] on button "D 674" at bounding box center [405, 175] width 62 height 17
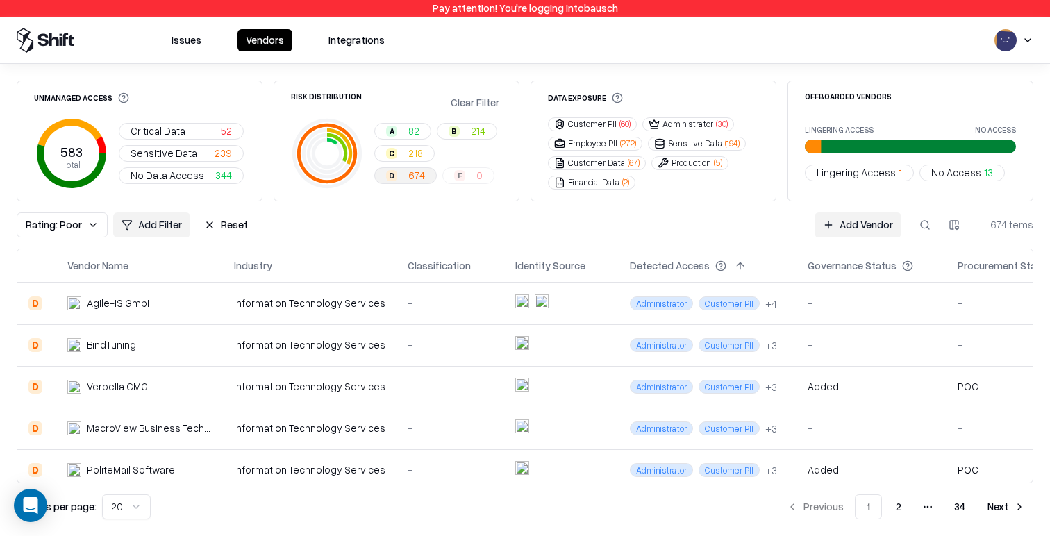
click at [478, 101] on button "Clear Filter" at bounding box center [475, 102] width 54 height 20
